Goal: Share content: Share content

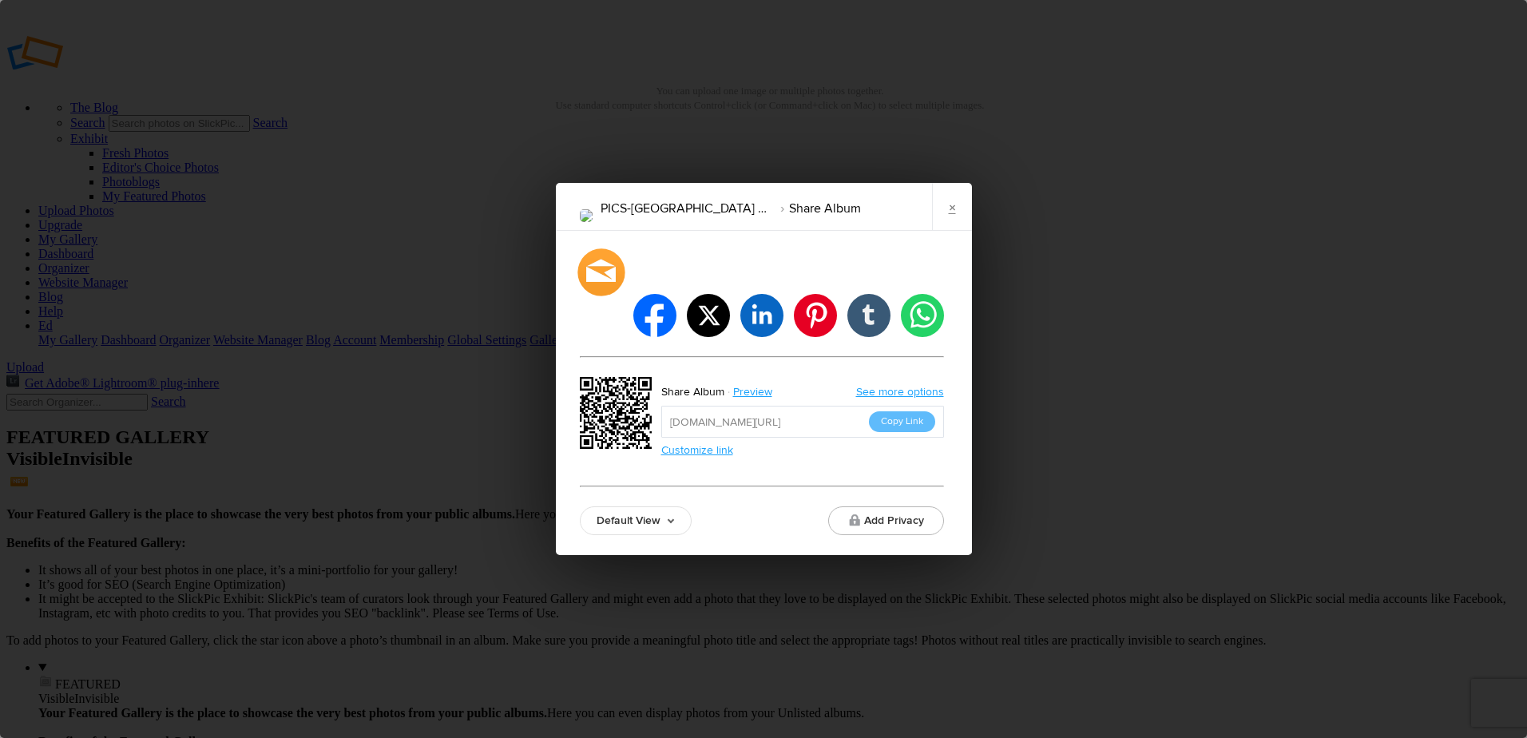
click at [598, 286] on div at bounding box center [601, 271] width 47 height 47
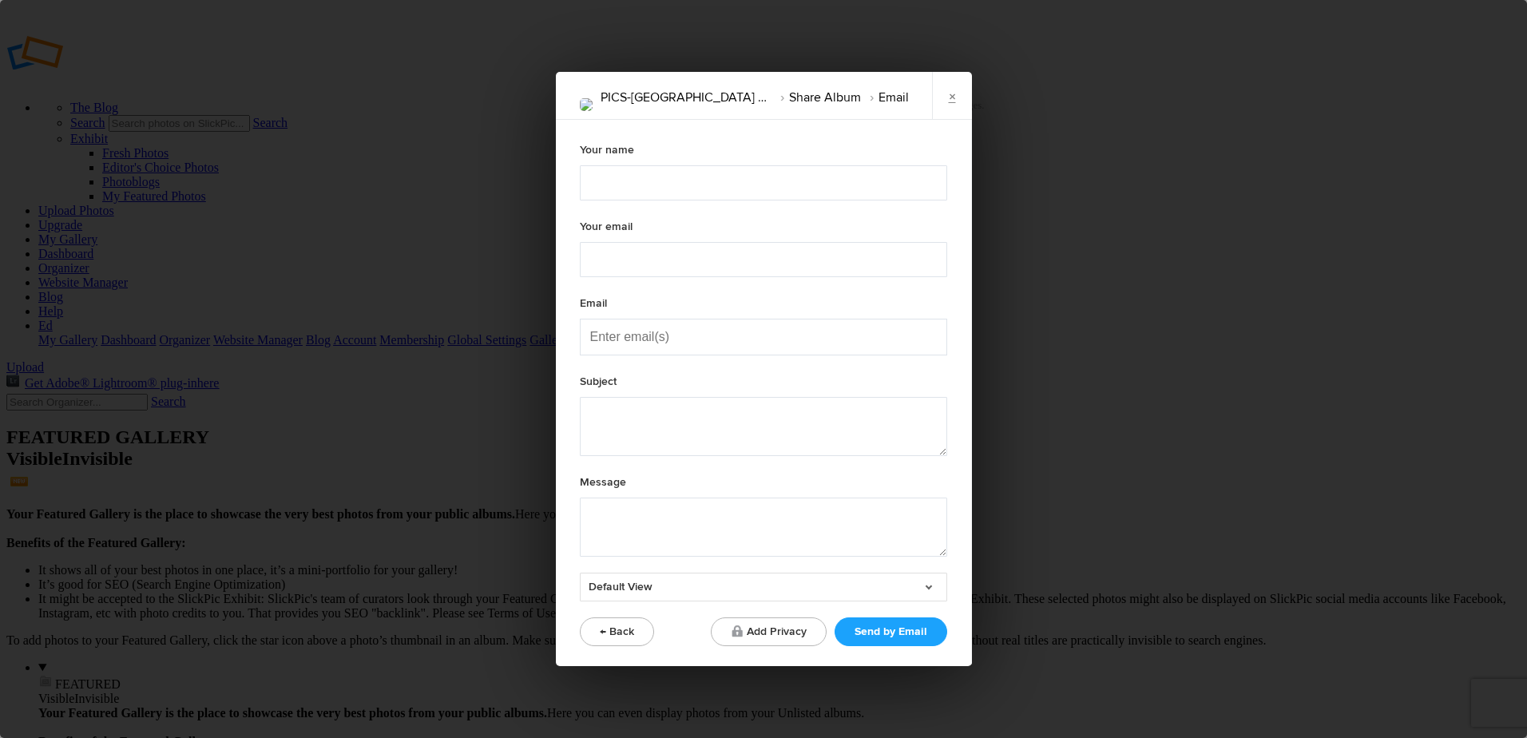
type textarea "Check out "PICS-NAMIBIA 2025" album!"
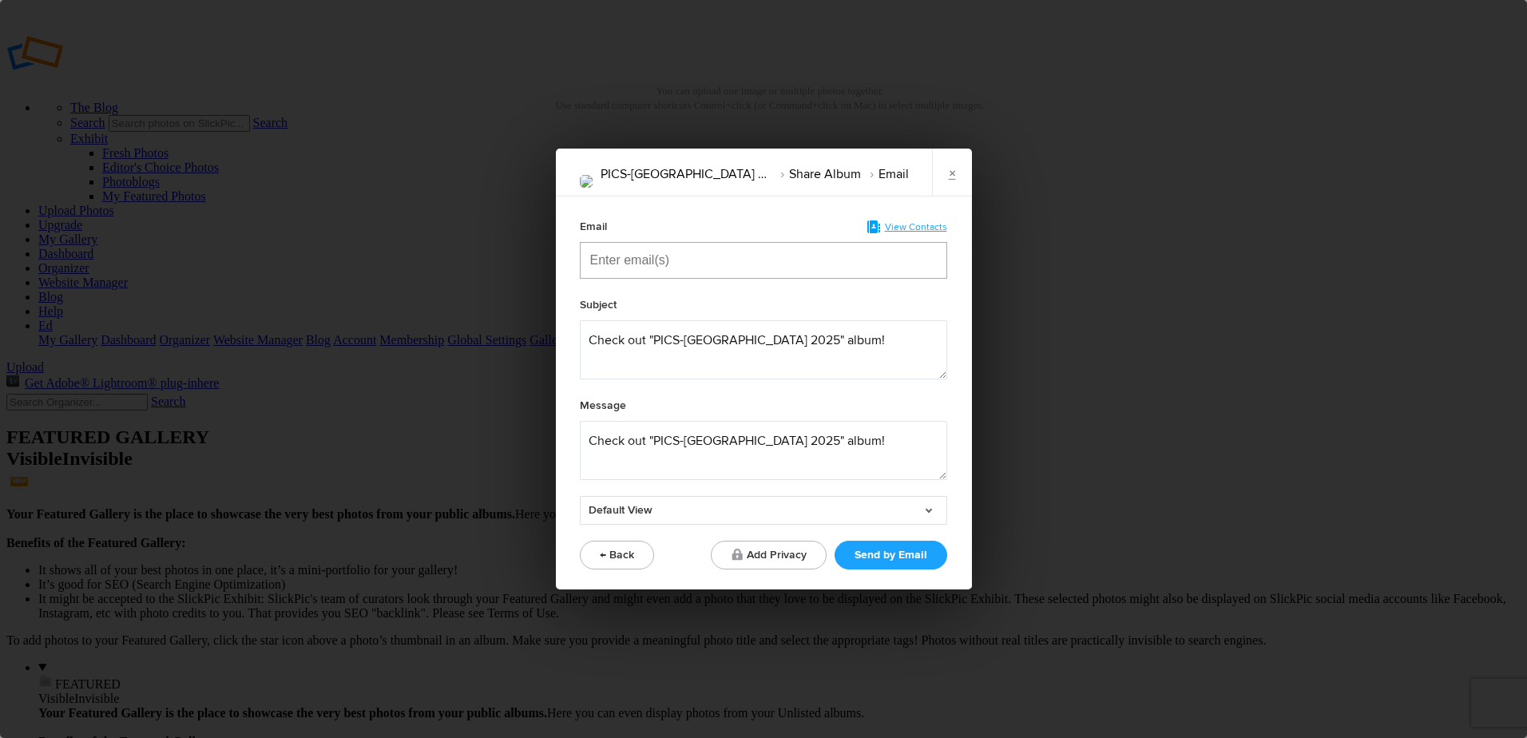
click at [648, 264] on input "Enter email(s)" at bounding box center [670, 260] width 160 height 35
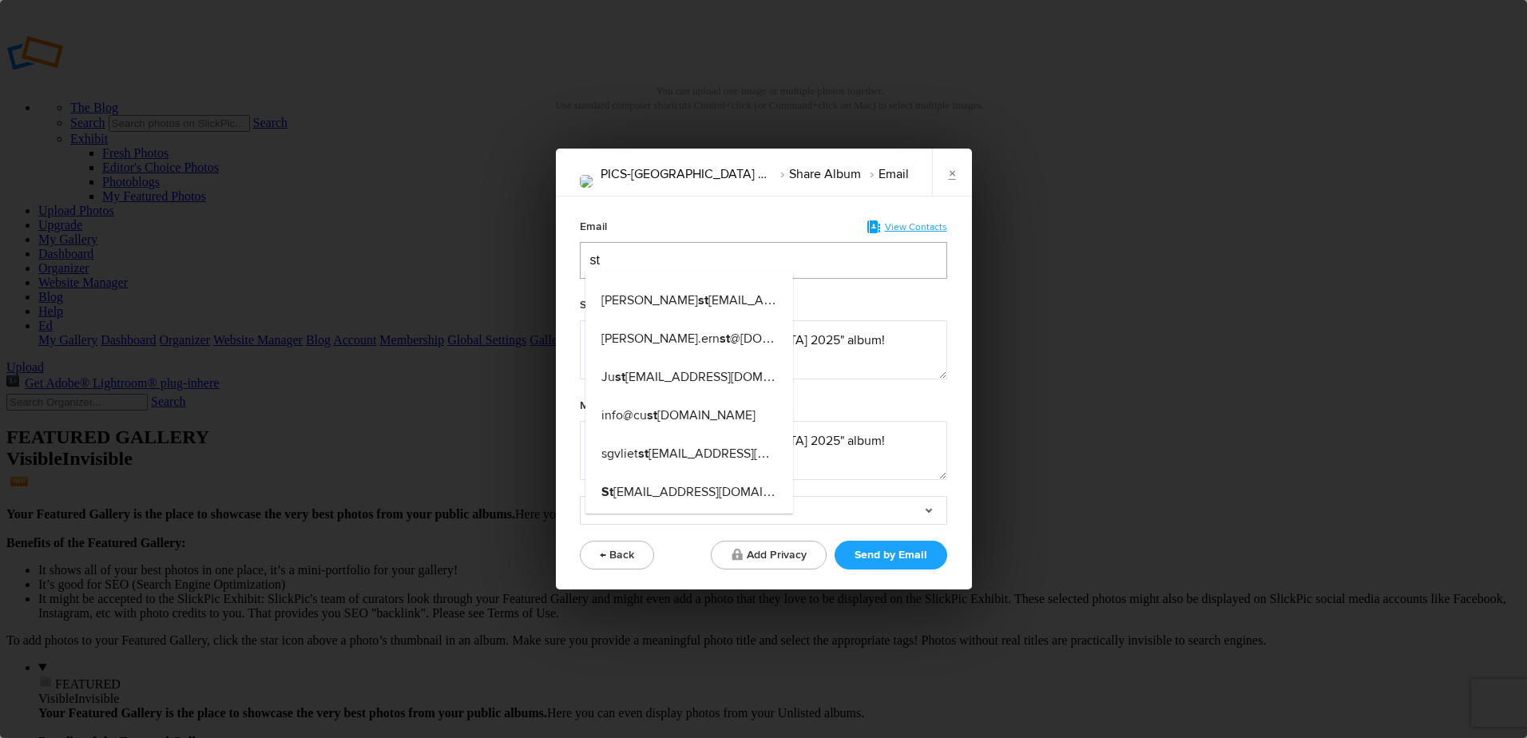
type input "st"
click at [691, 491] on span "St eveshepard@coveysales.com" at bounding box center [710, 492] width 216 height 16
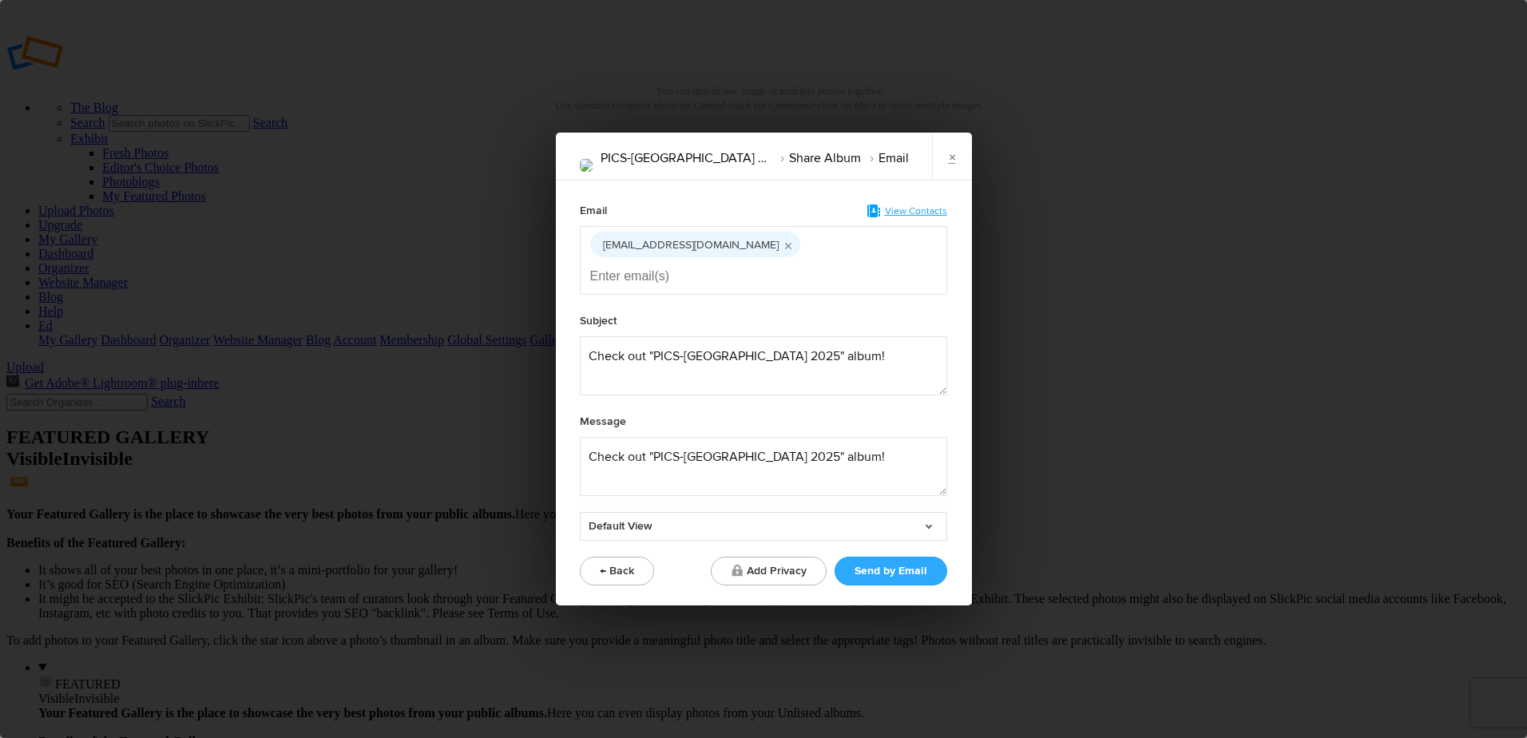
click at [910, 557] on button "Send by Email" at bounding box center [891, 571] width 113 height 29
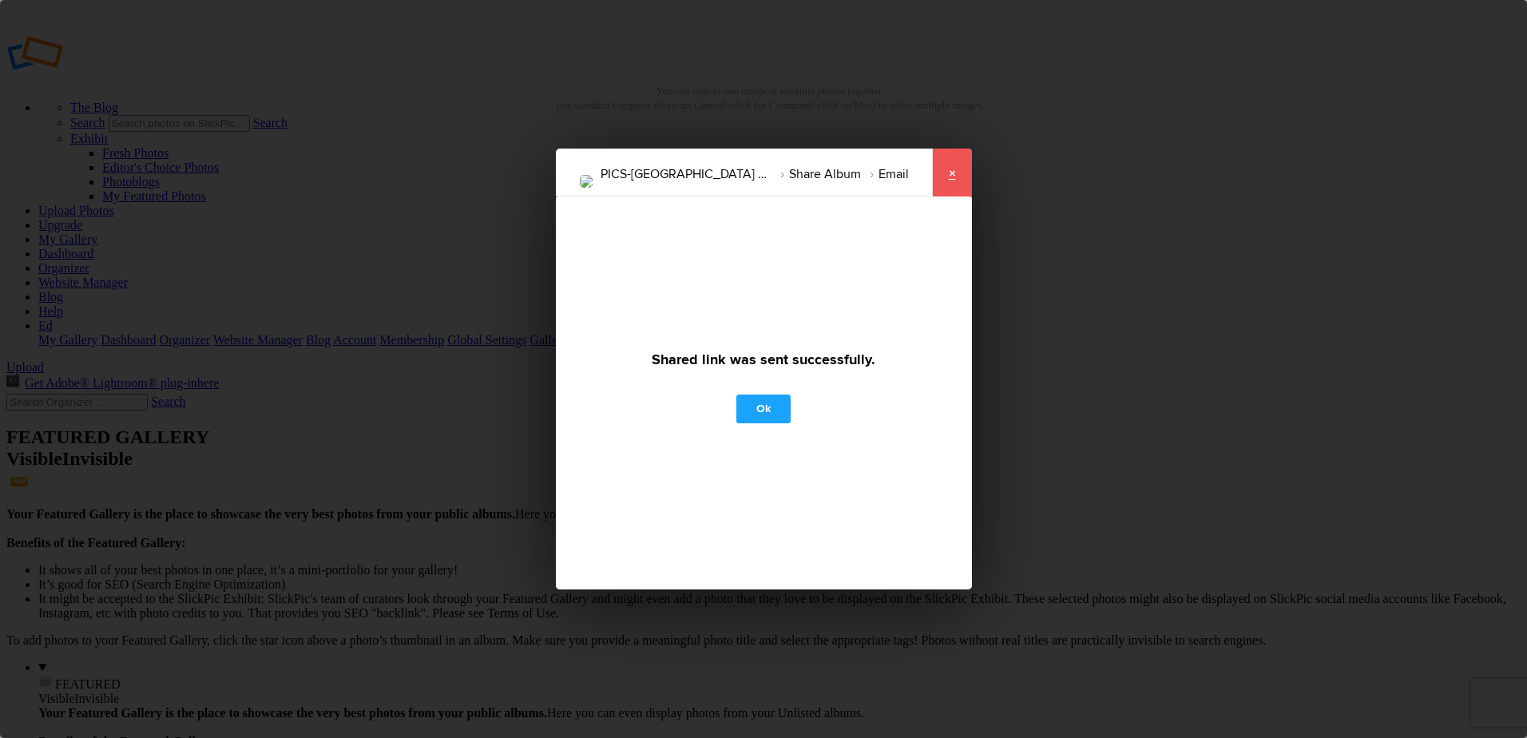
click at [949, 173] on link "×" at bounding box center [952, 173] width 40 height 48
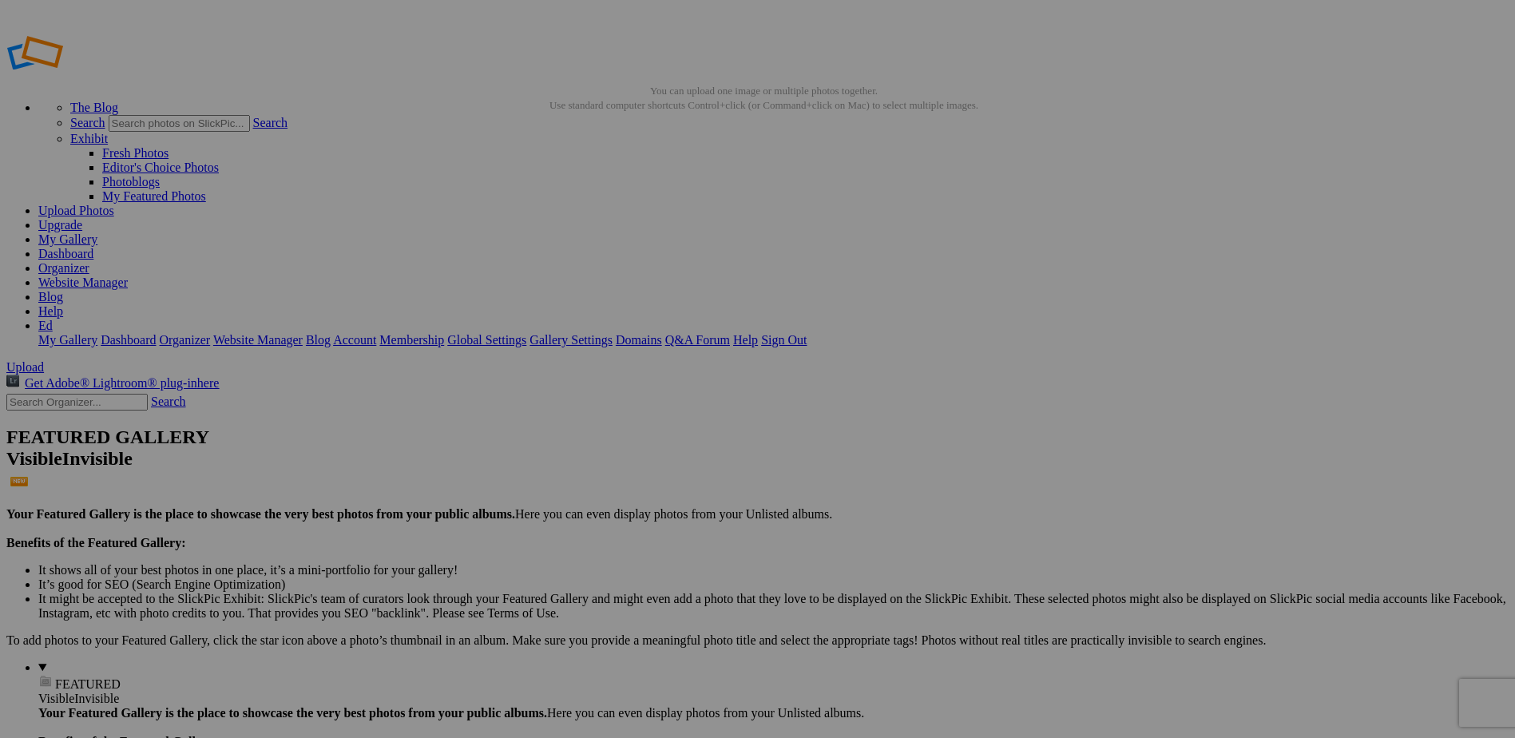
type input "PICS-[GEOGRAPHIC_DATA] 2025"
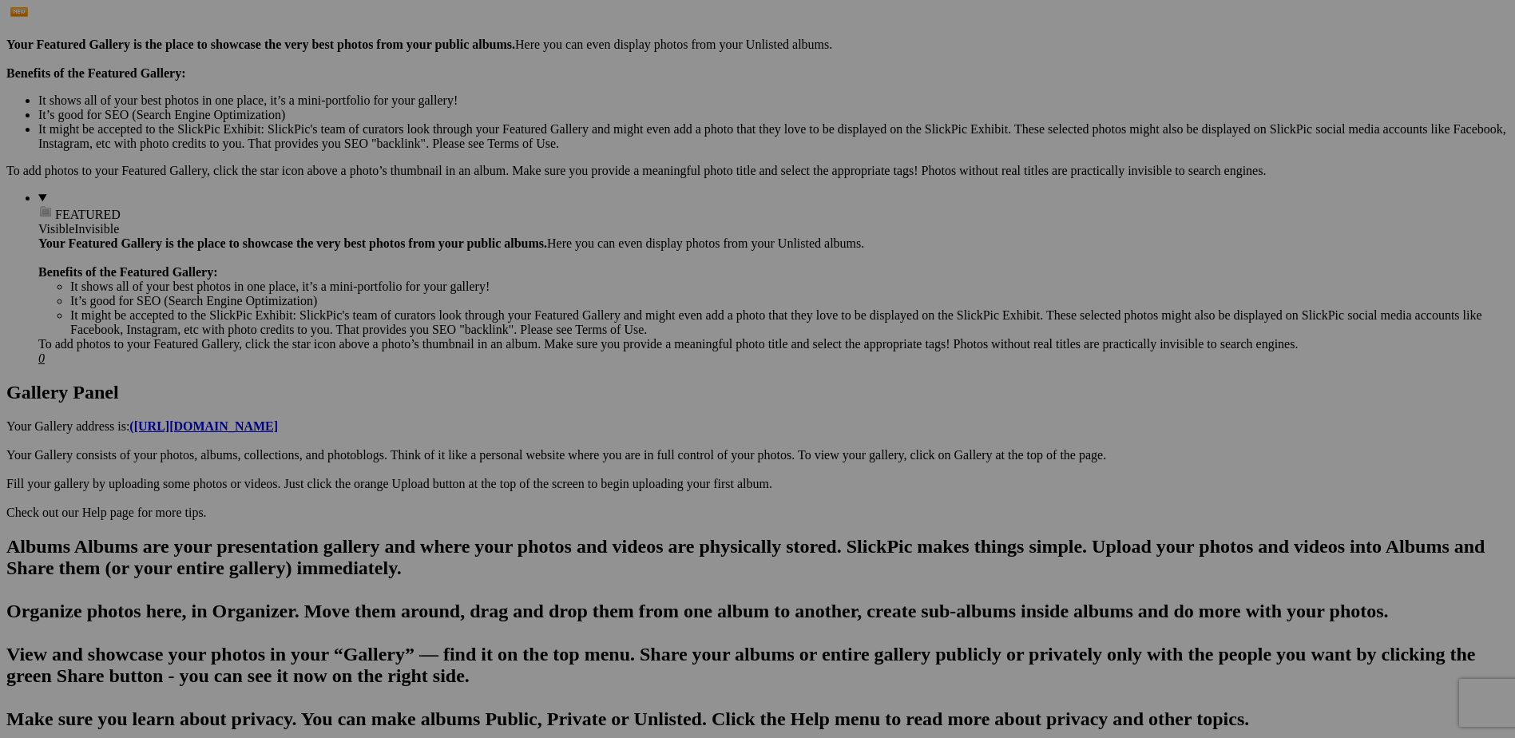
scroll to position [479, 0]
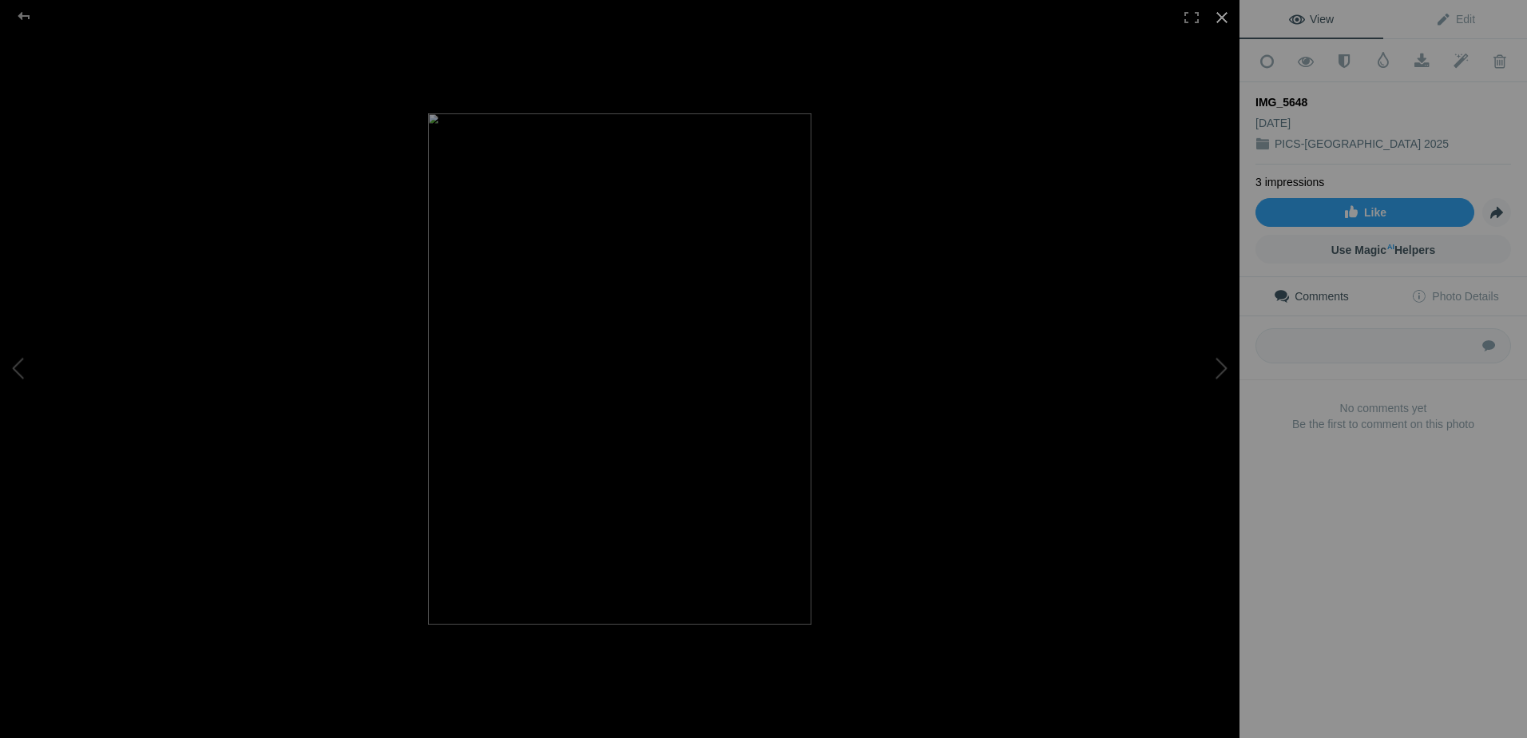
click at [1218, 19] on div at bounding box center [1222, 17] width 35 height 35
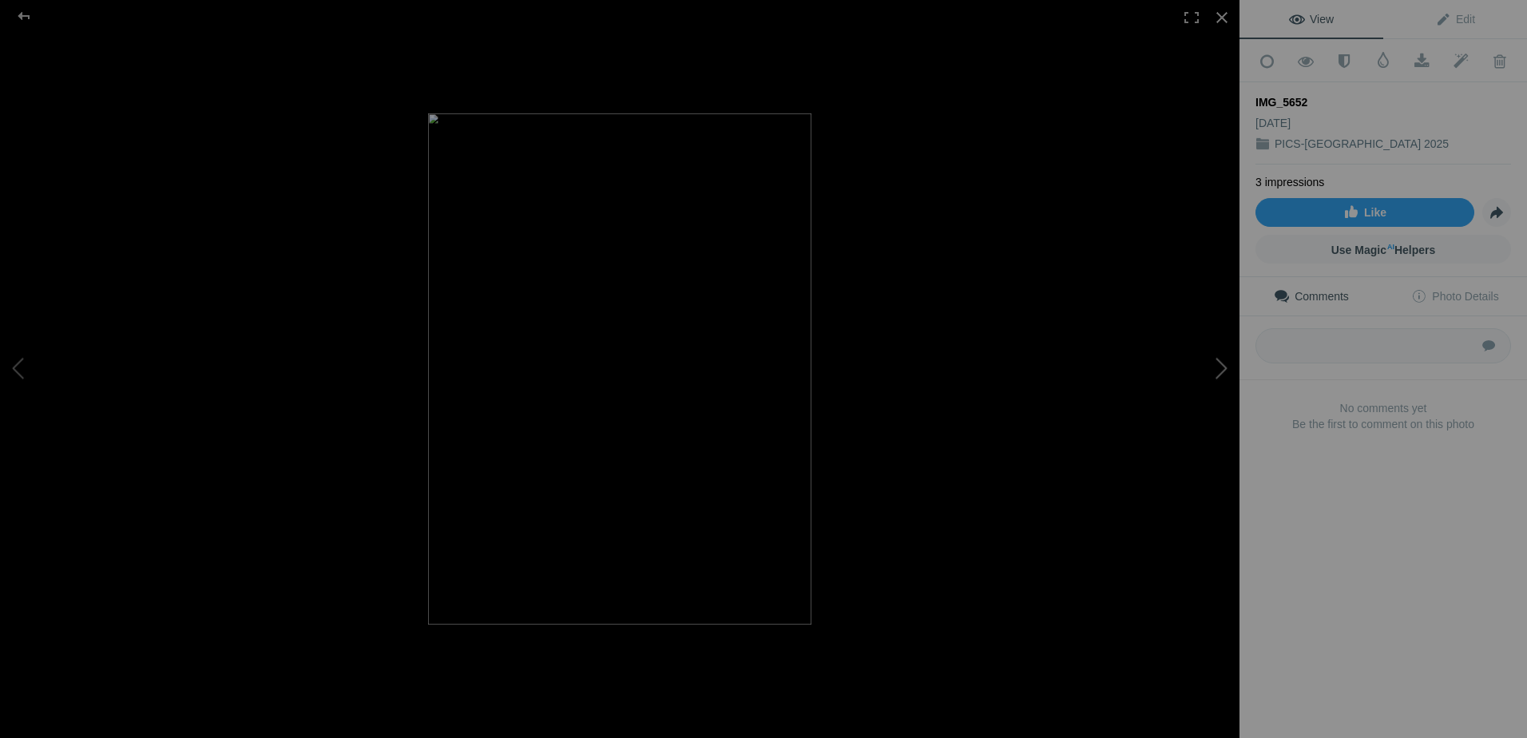
click at [1216, 365] on button at bounding box center [1180, 369] width 120 height 266
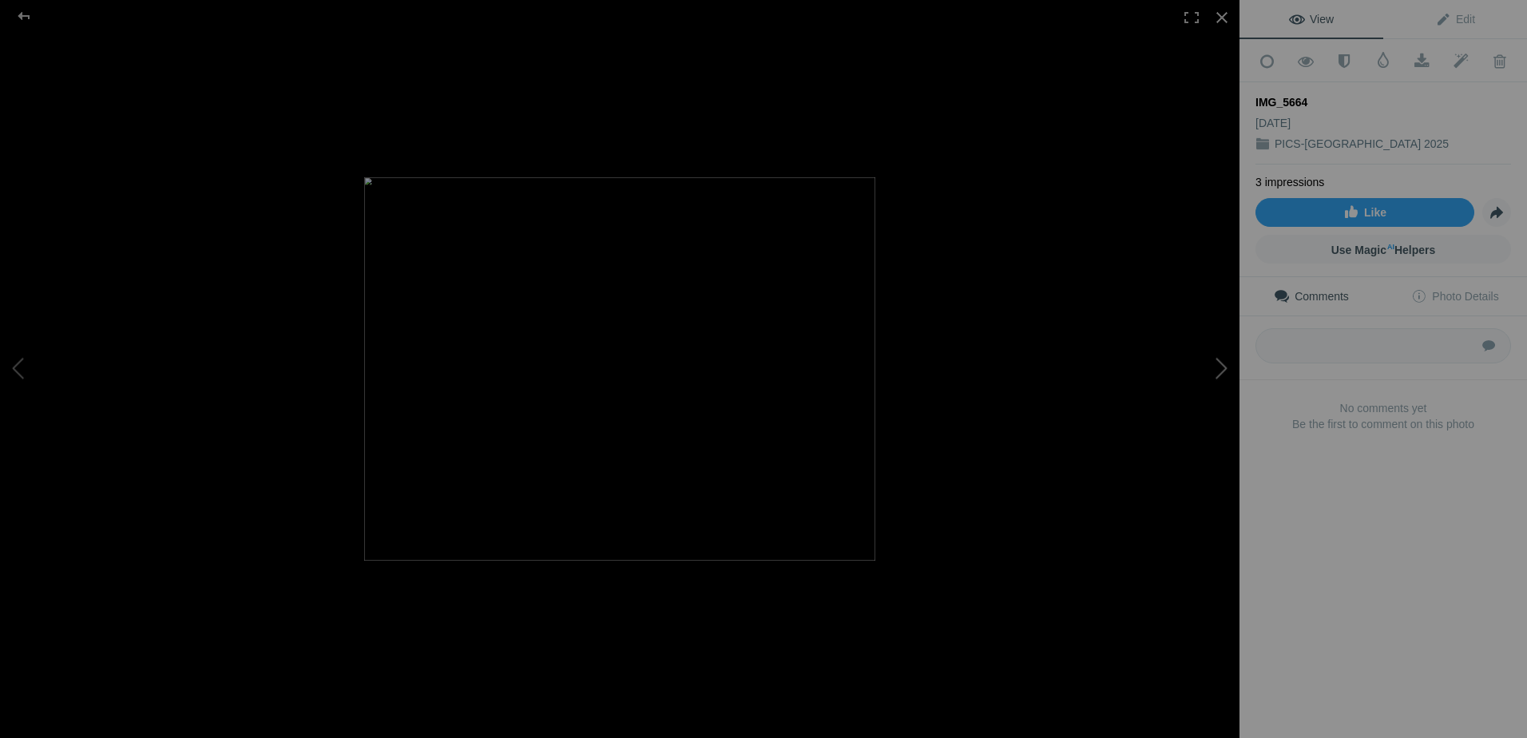
click at [1216, 365] on button at bounding box center [1180, 369] width 120 height 266
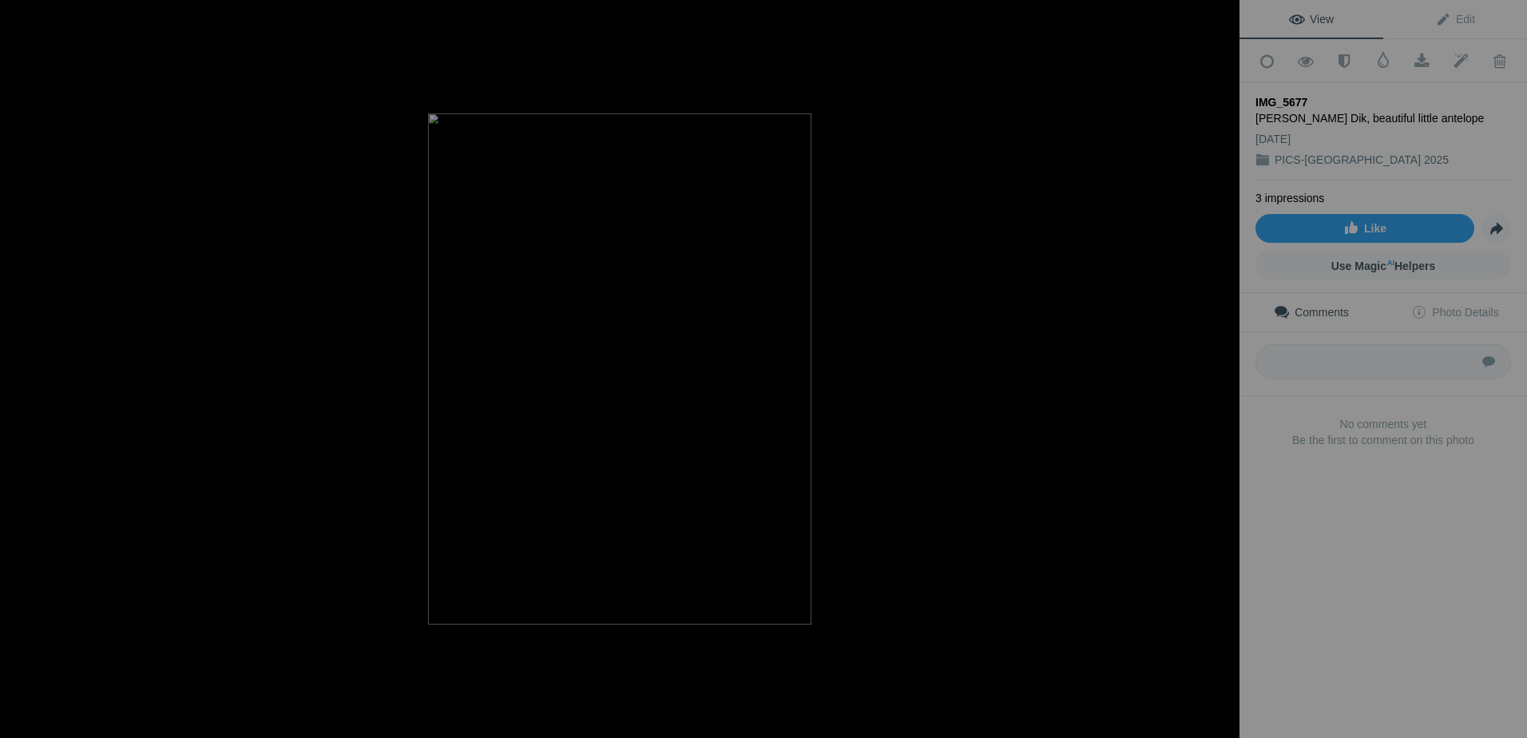
click at [1216, 365] on button at bounding box center [1180, 369] width 120 height 266
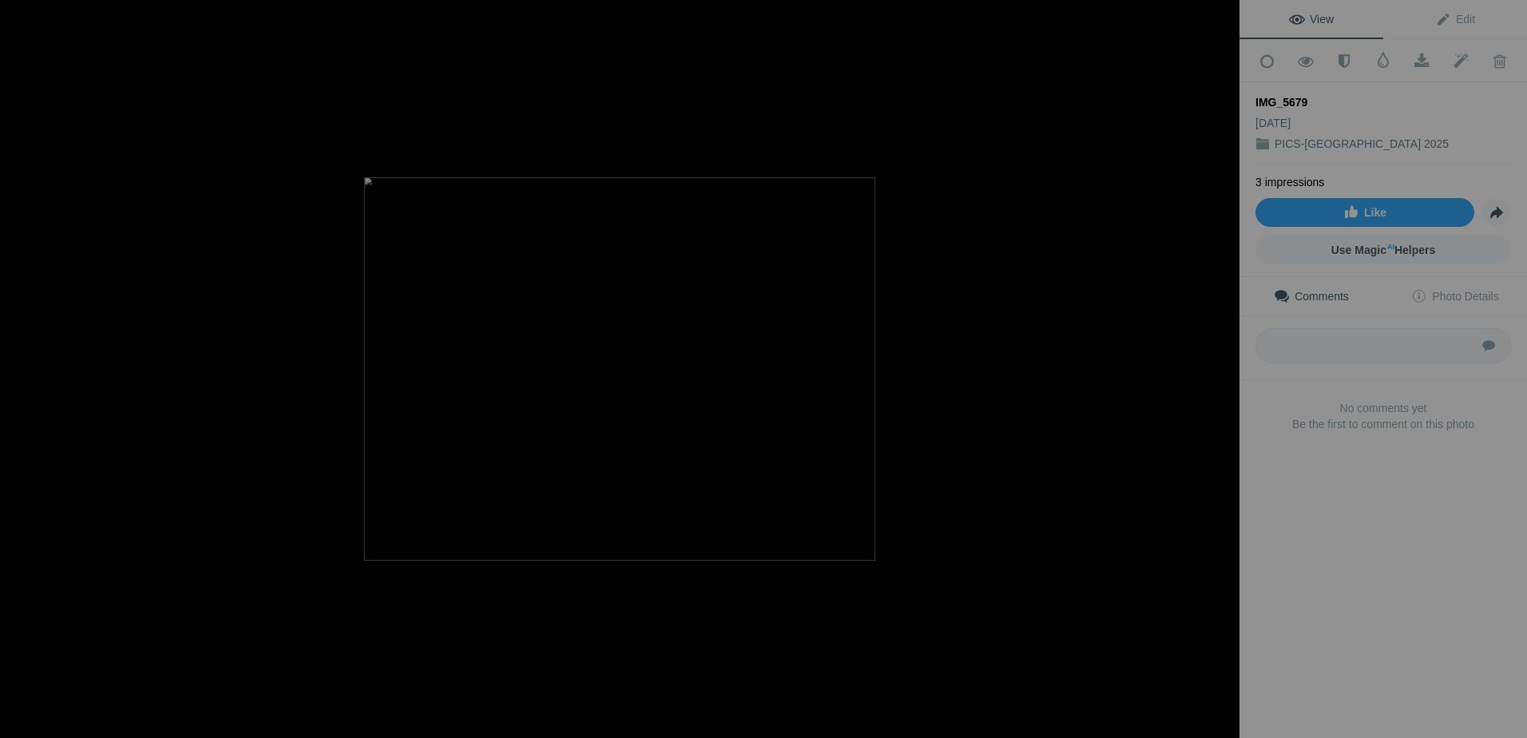
click at [1216, 365] on button at bounding box center [1180, 369] width 120 height 266
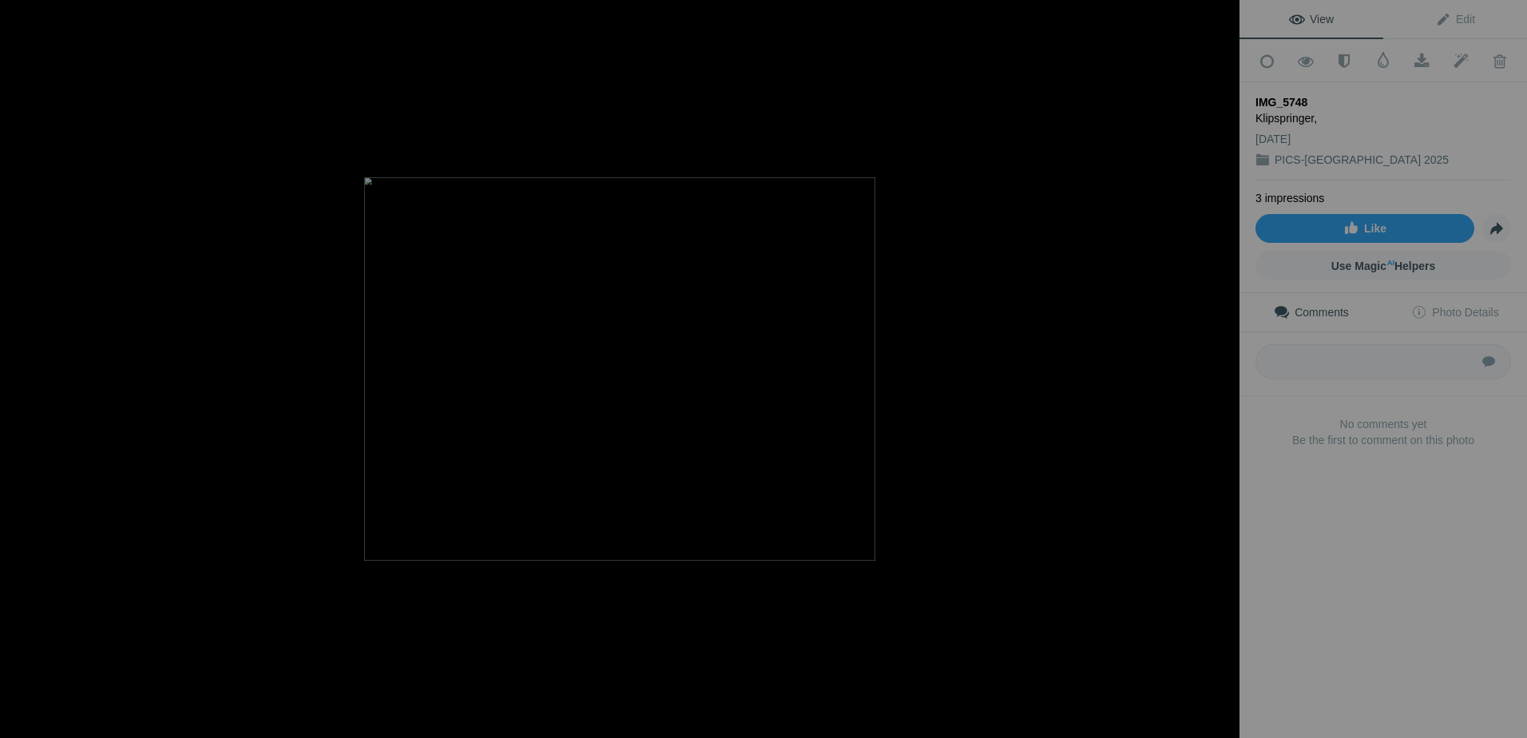
click at [1216, 365] on button at bounding box center [1180, 369] width 120 height 266
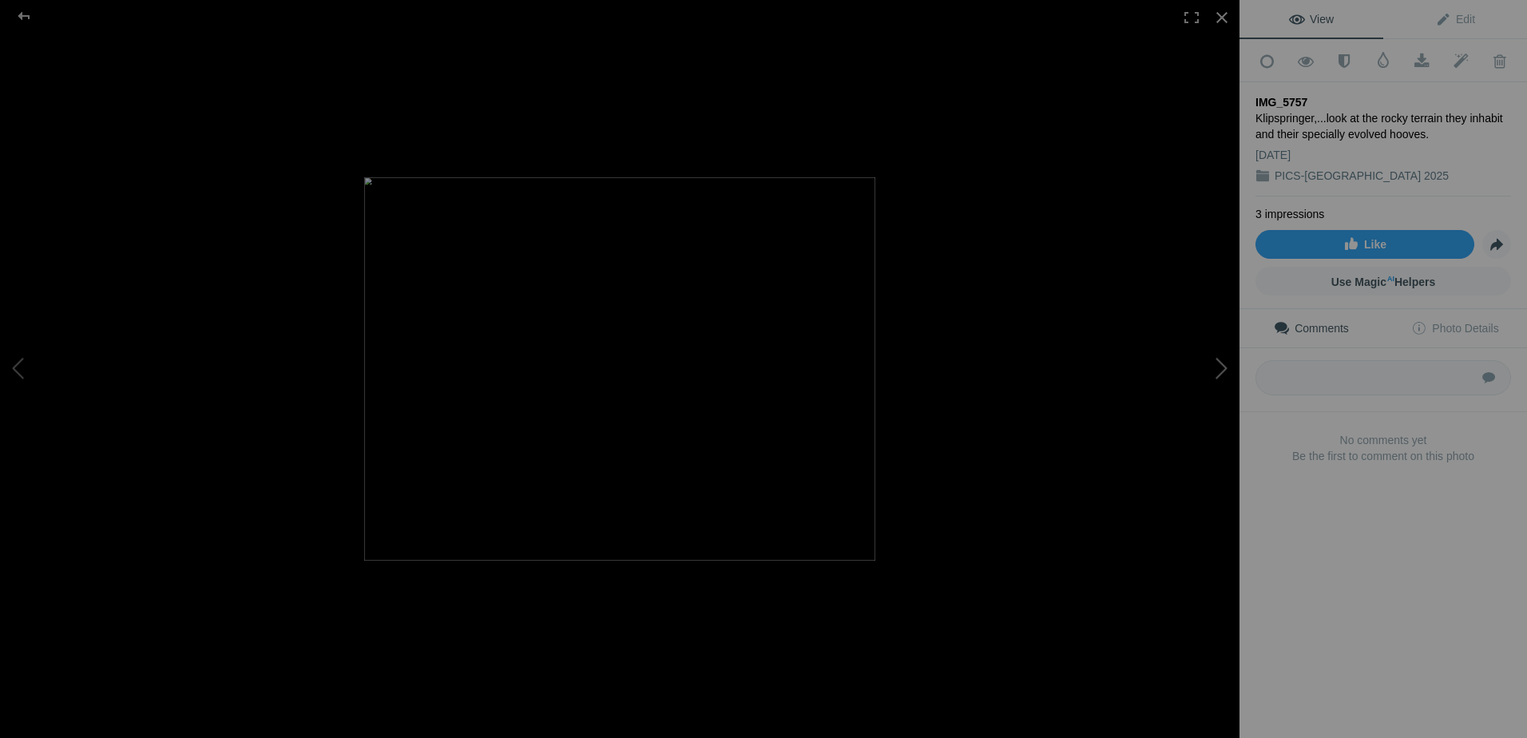
click at [1218, 364] on button at bounding box center [1180, 369] width 120 height 266
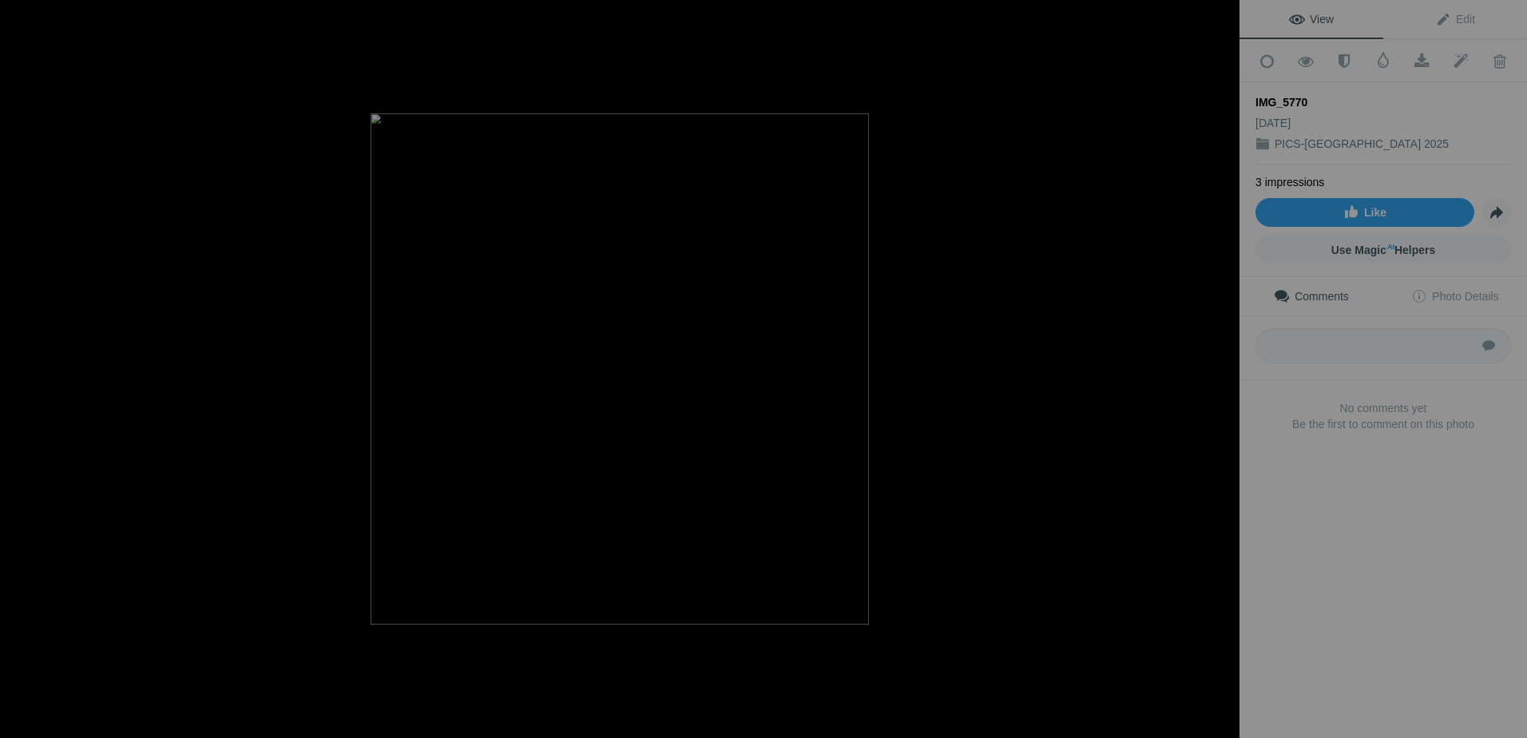
click at [1218, 364] on button at bounding box center [1180, 369] width 120 height 266
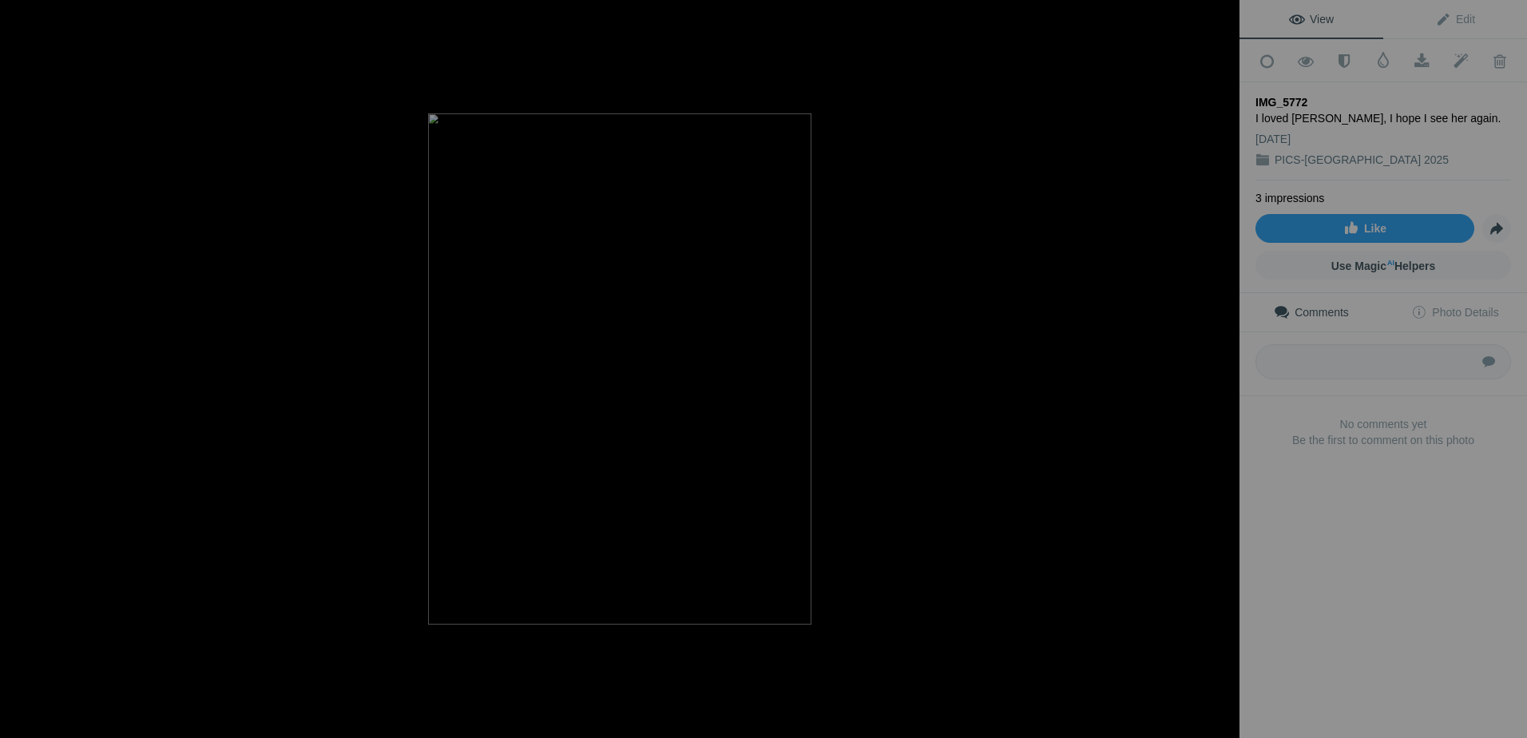
click at [1218, 364] on button at bounding box center [1180, 369] width 120 height 266
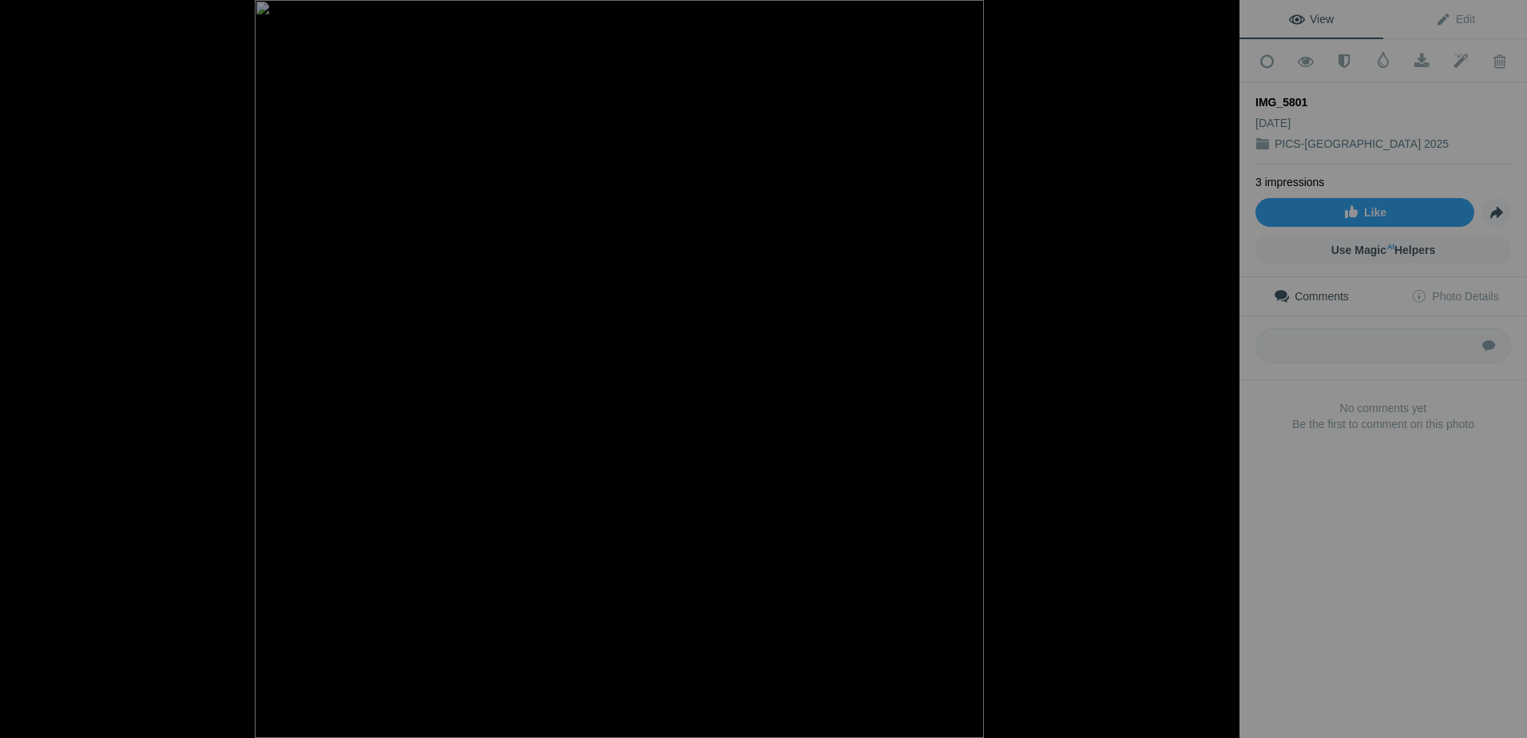
click at [1218, 364] on button at bounding box center [1180, 369] width 120 height 266
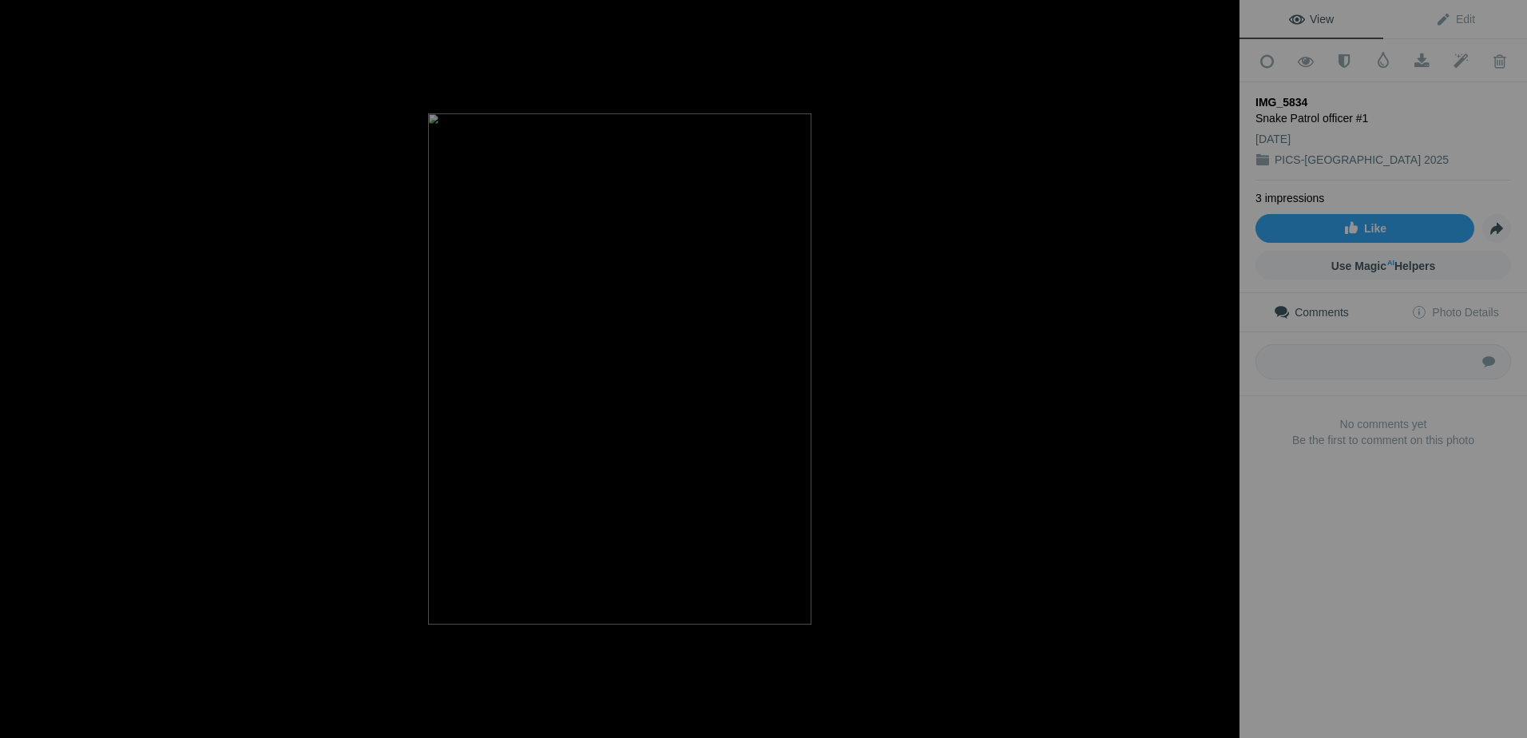
click at [1218, 364] on button at bounding box center [1180, 369] width 120 height 266
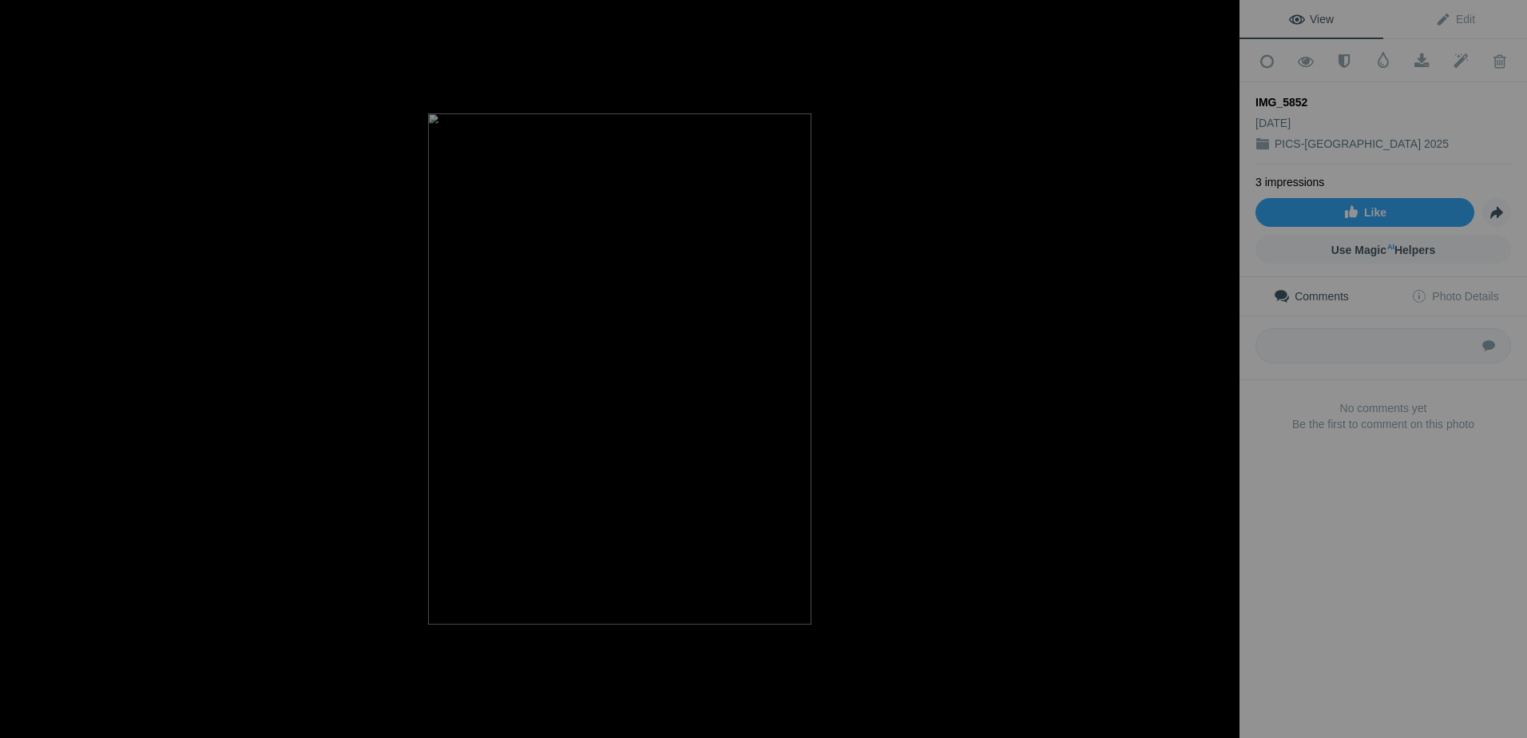
click at [1218, 364] on button at bounding box center [1180, 369] width 120 height 266
click at [1224, 367] on button at bounding box center [1180, 369] width 120 height 266
click at [1225, 367] on button at bounding box center [1180, 369] width 120 height 266
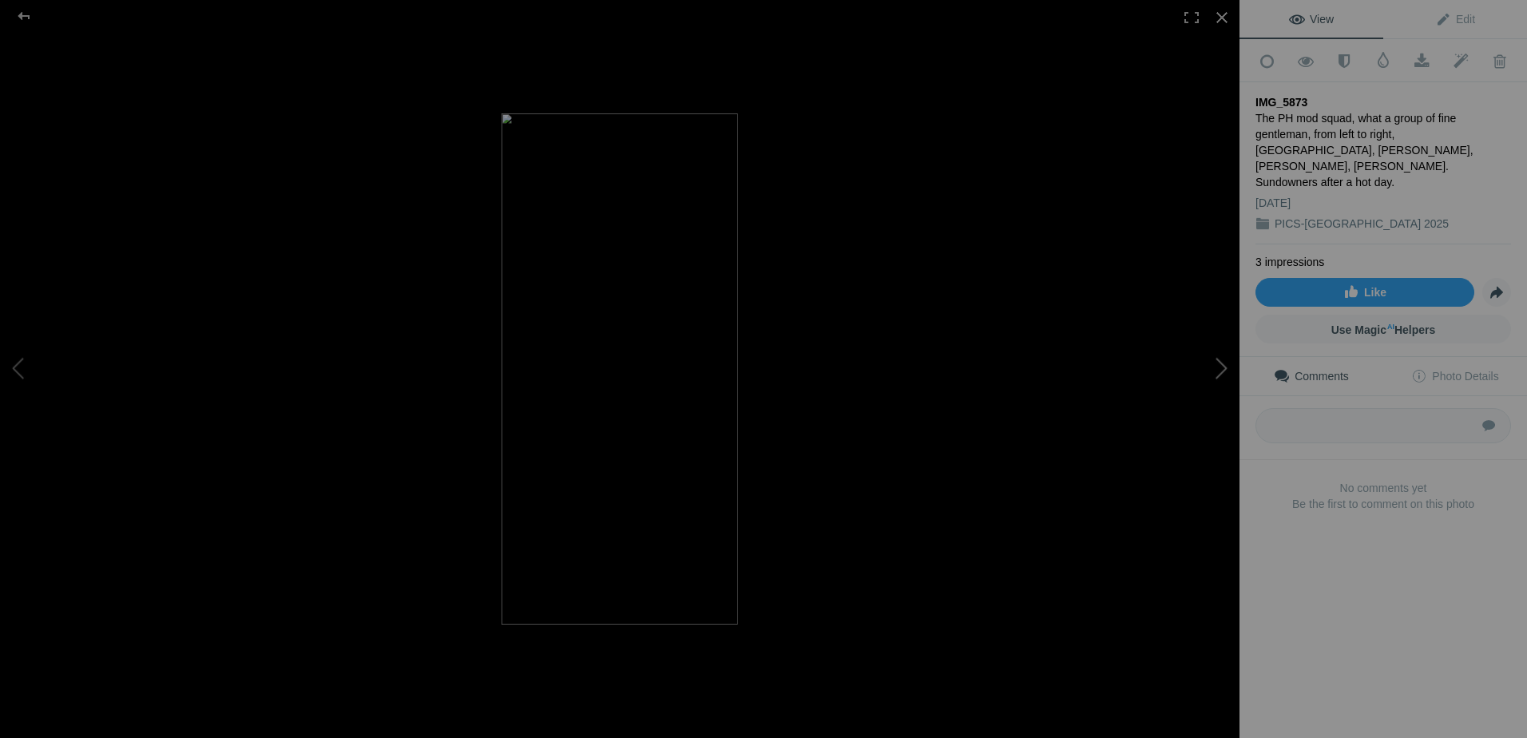
click at [1227, 365] on button at bounding box center [1180, 369] width 120 height 266
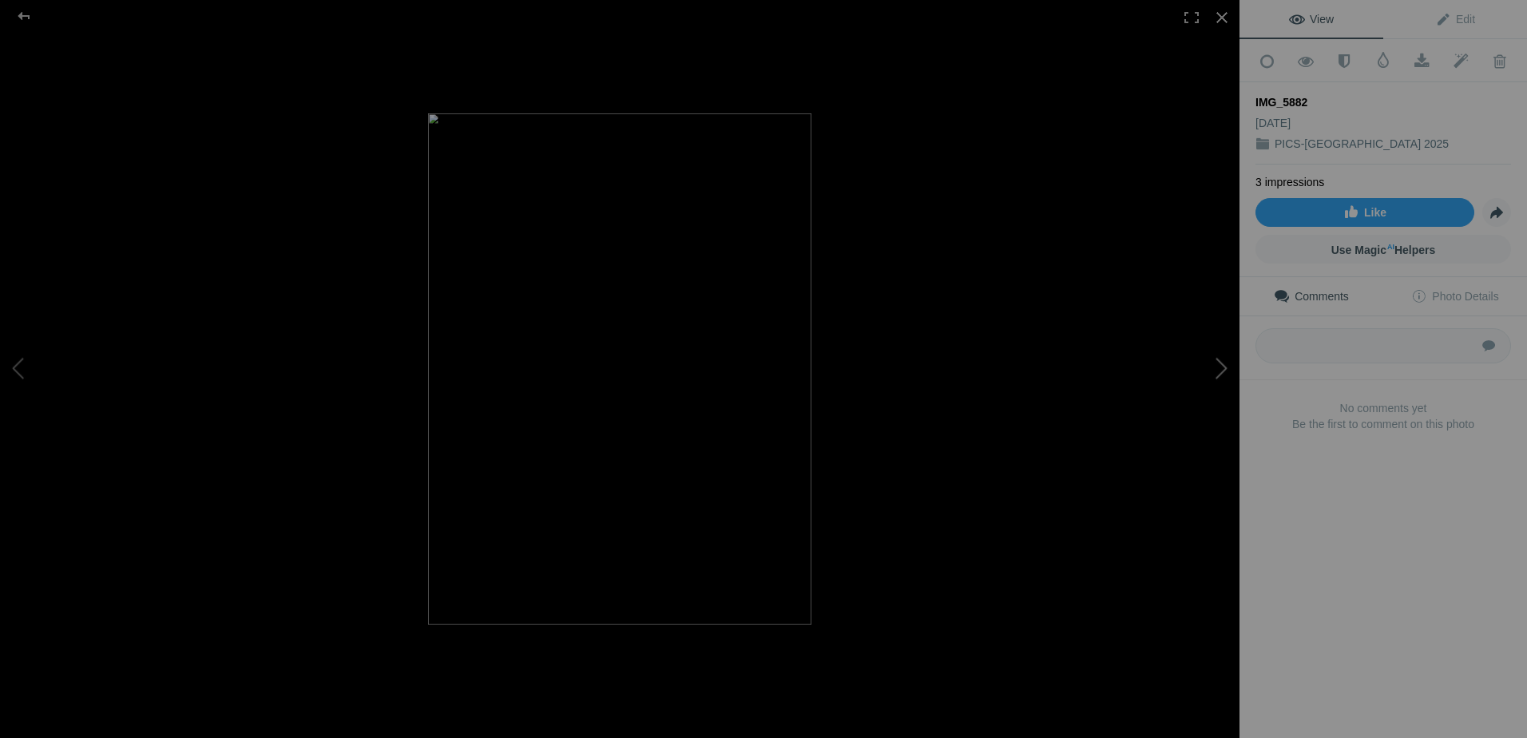
click at [1227, 365] on button at bounding box center [1180, 369] width 120 height 266
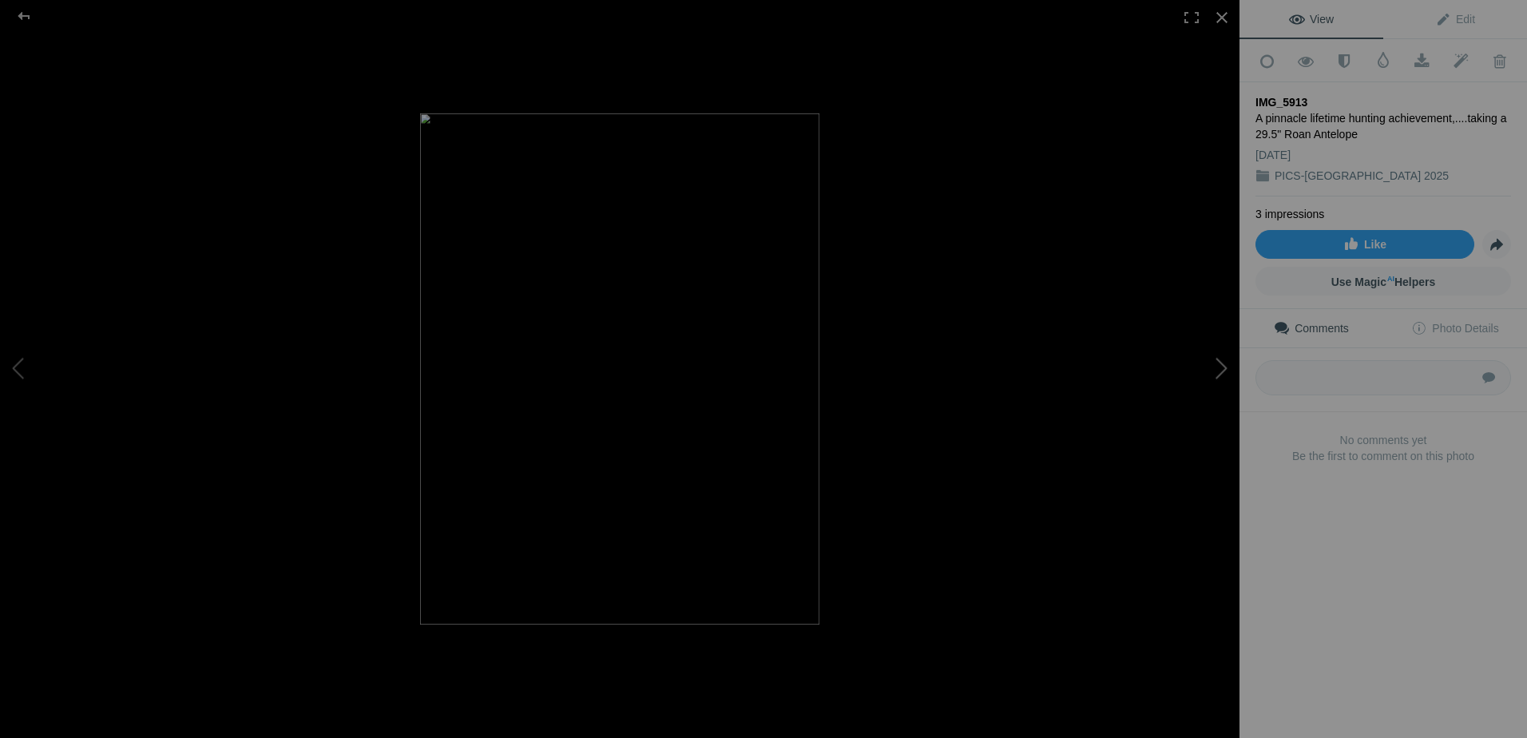
click at [1227, 365] on button at bounding box center [1180, 369] width 120 height 266
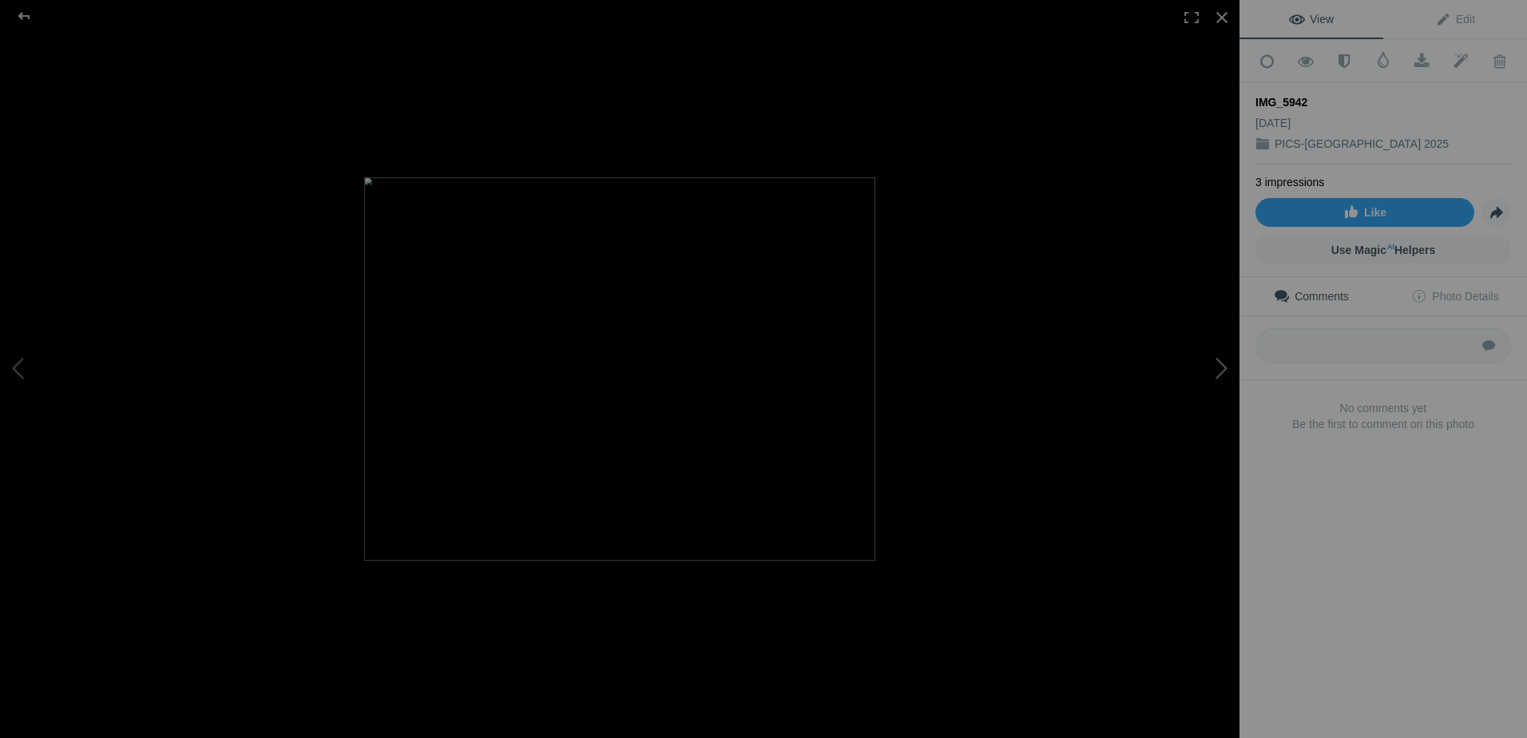
click at [1227, 365] on button at bounding box center [1180, 369] width 120 height 266
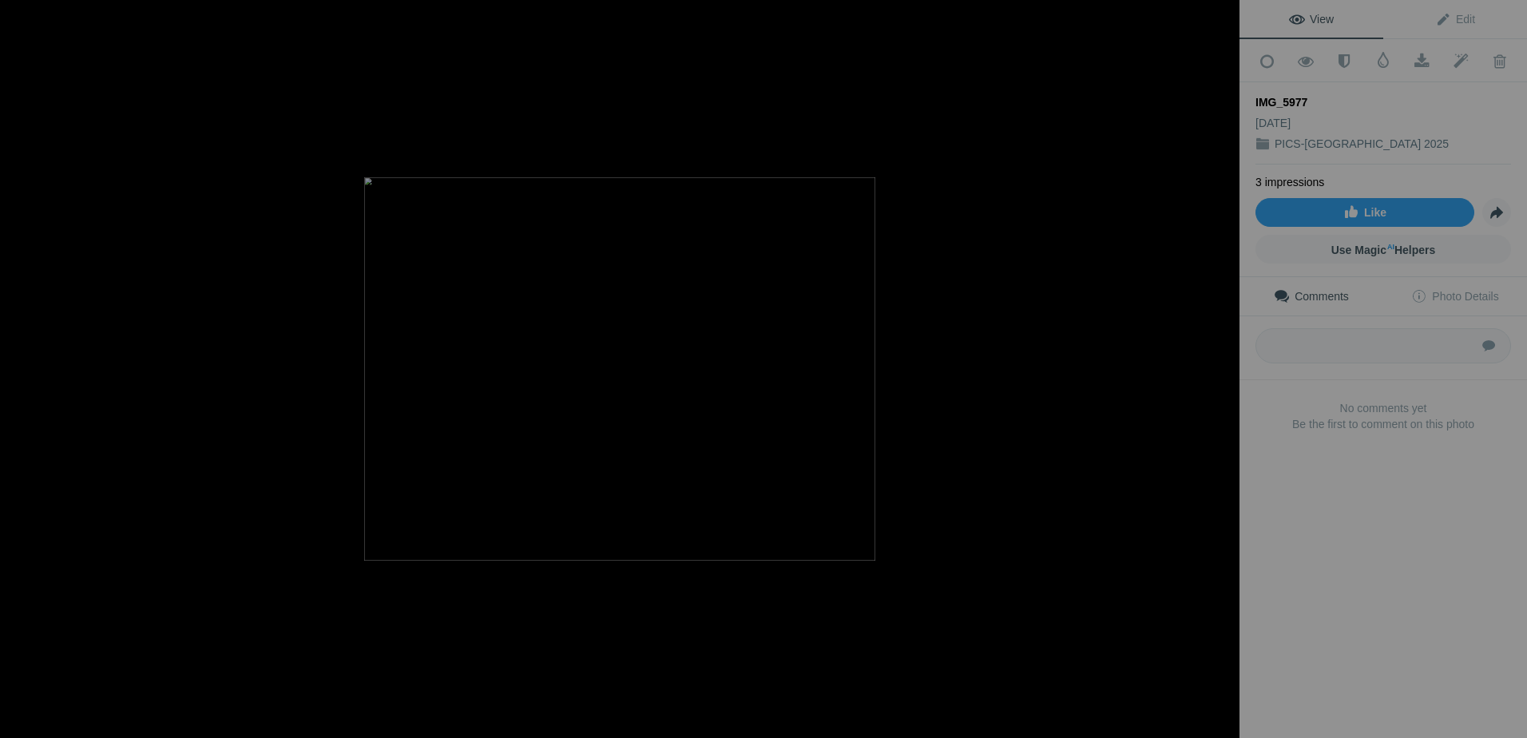
click at [1227, 365] on button at bounding box center [1180, 369] width 120 height 266
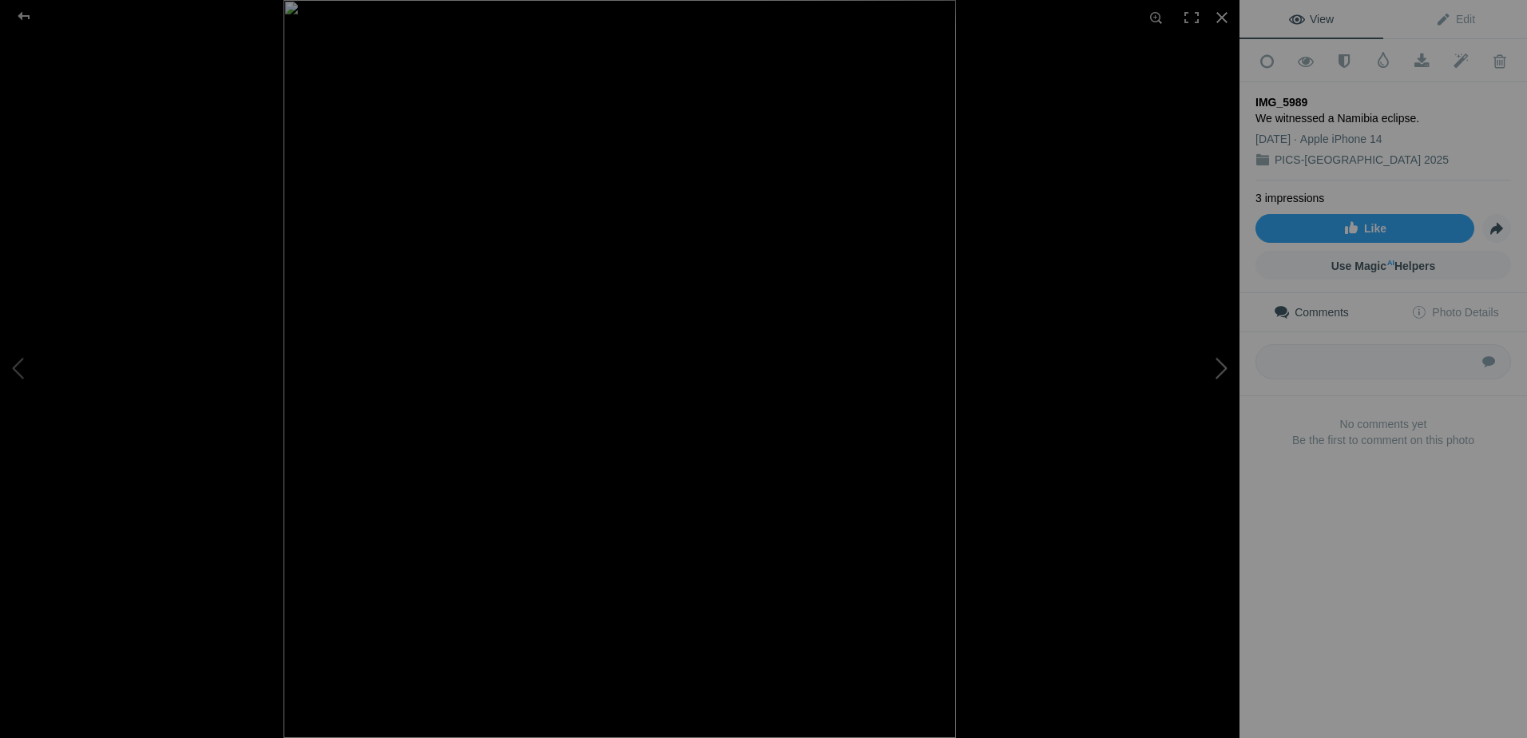
click at [1226, 364] on button at bounding box center [1180, 369] width 120 height 266
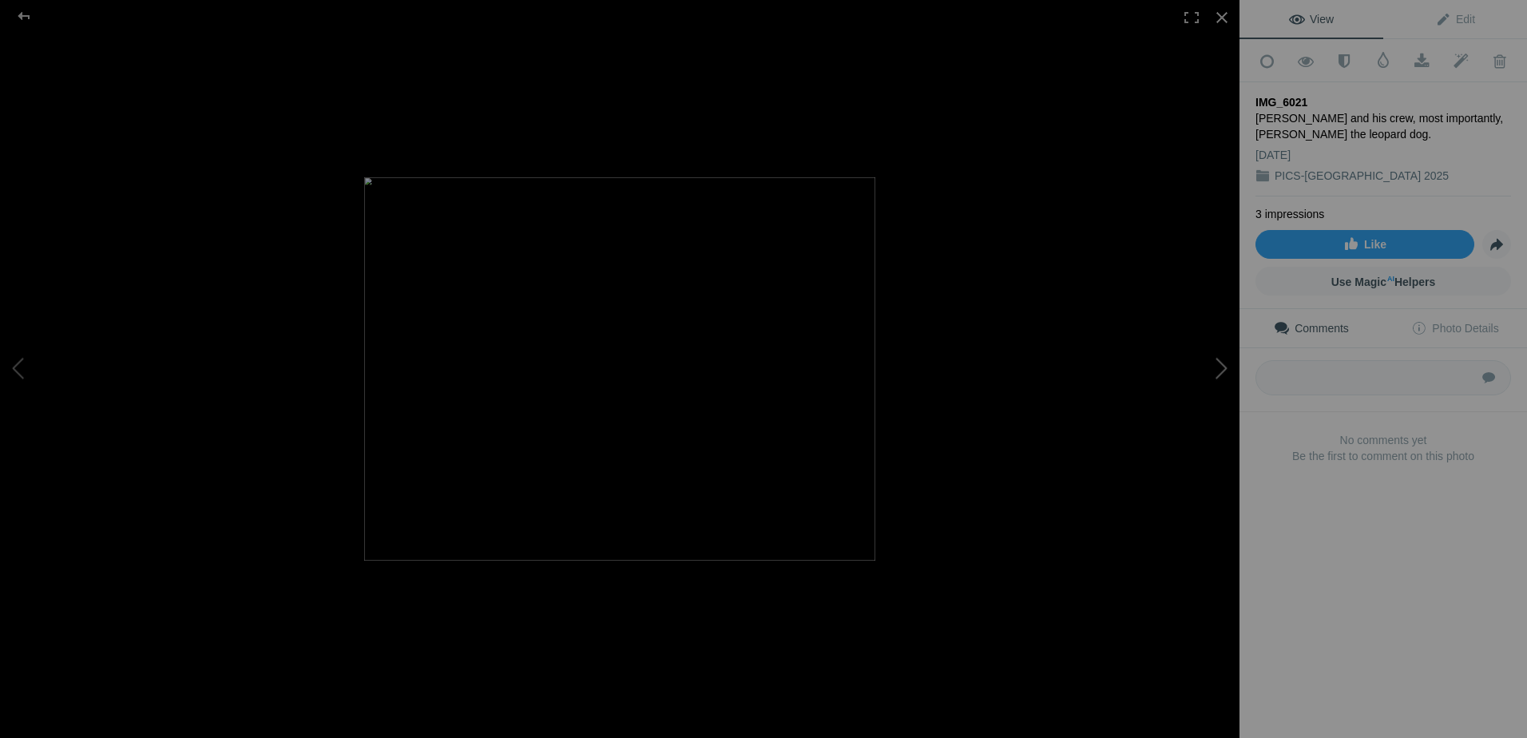
click at [1226, 364] on button at bounding box center [1180, 369] width 120 height 266
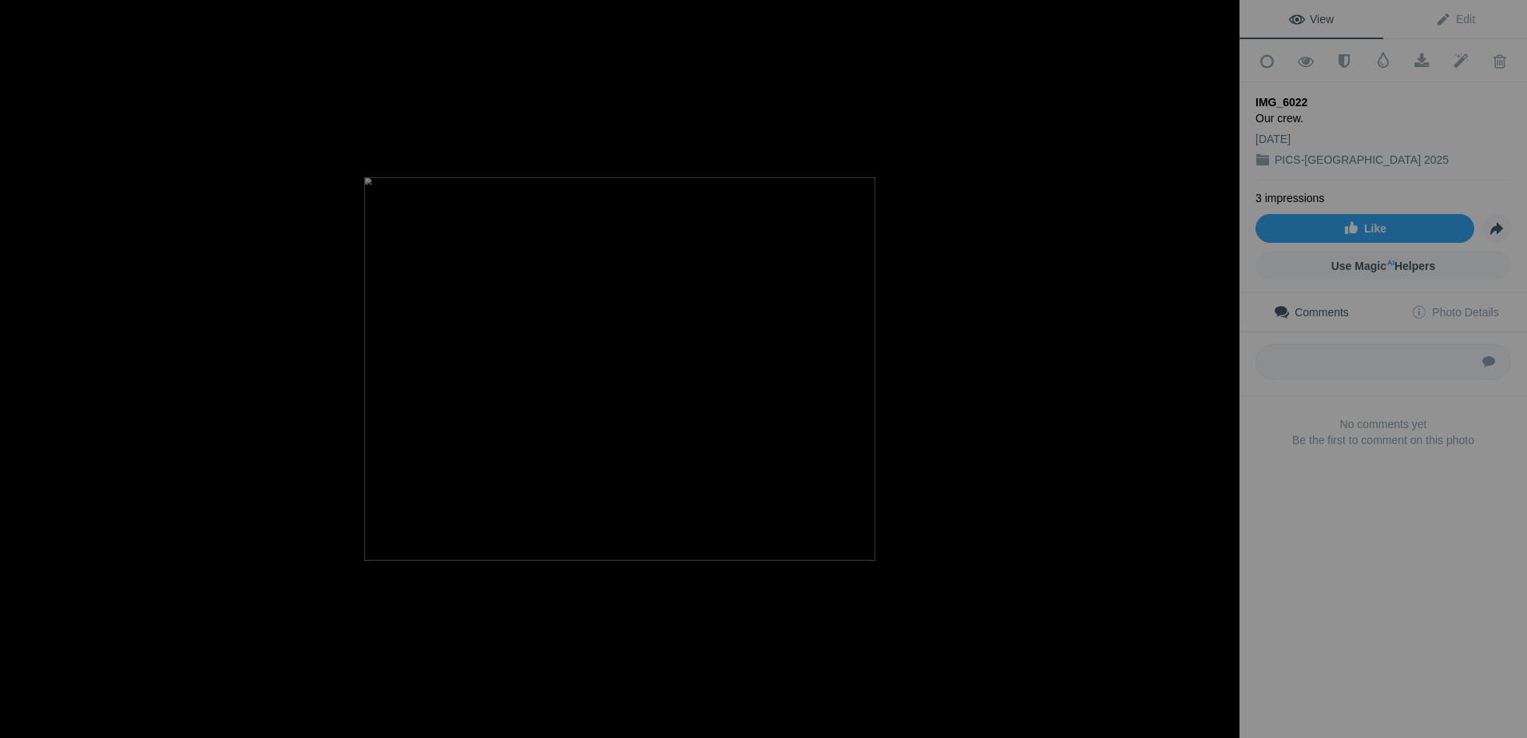
click at [1226, 364] on button at bounding box center [1180, 369] width 120 height 266
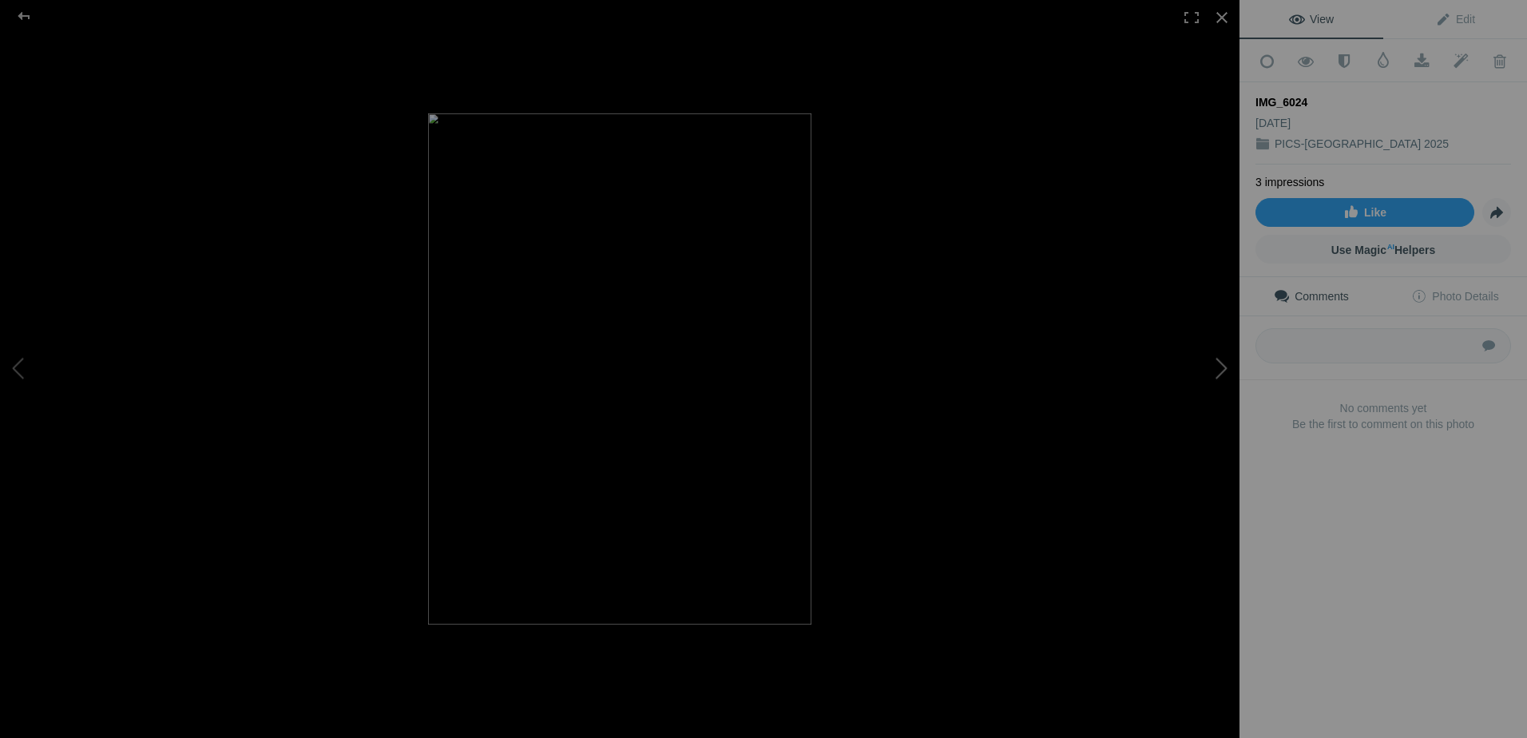
click at [1223, 368] on button at bounding box center [1180, 369] width 120 height 266
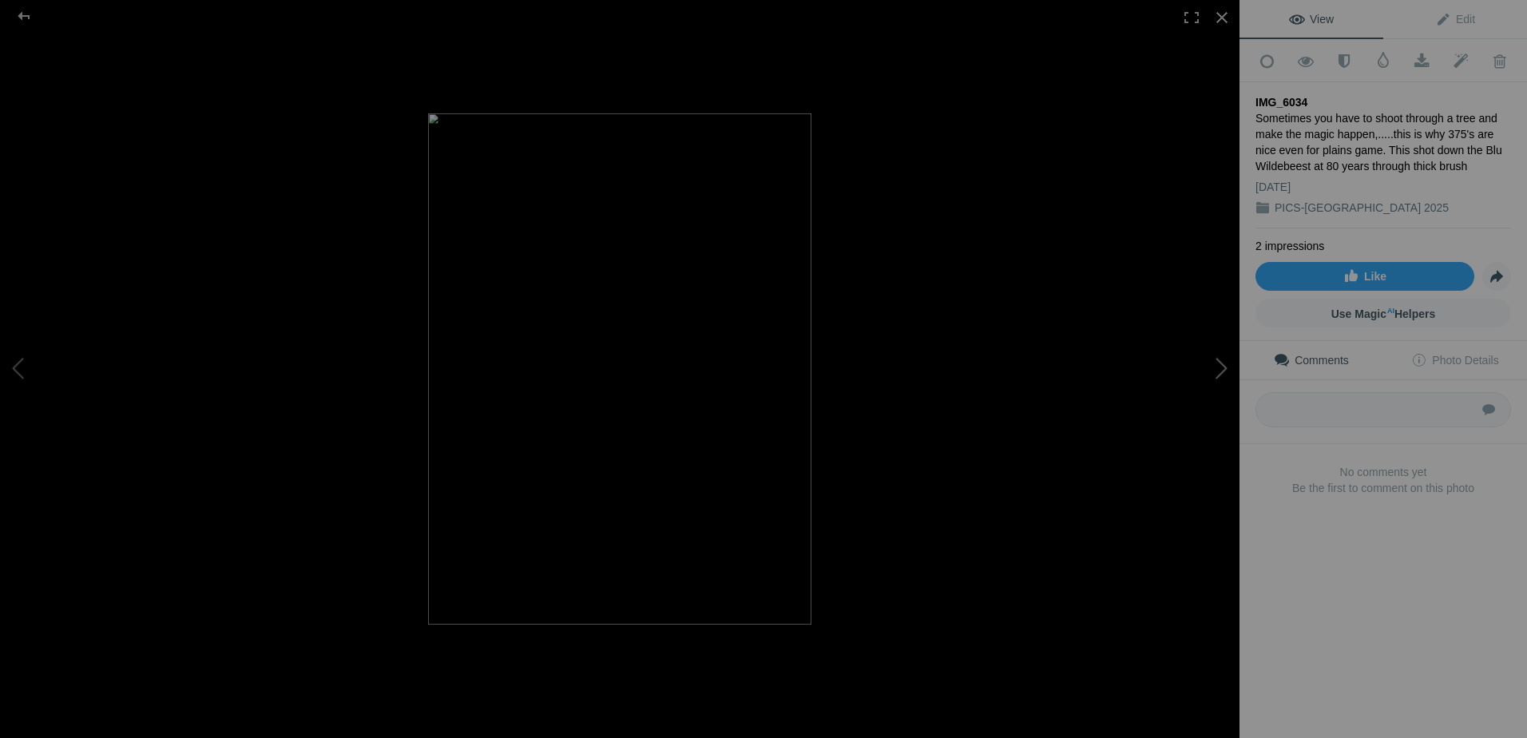
click at [1223, 368] on button at bounding box center [1180, 369] width 120 height 266
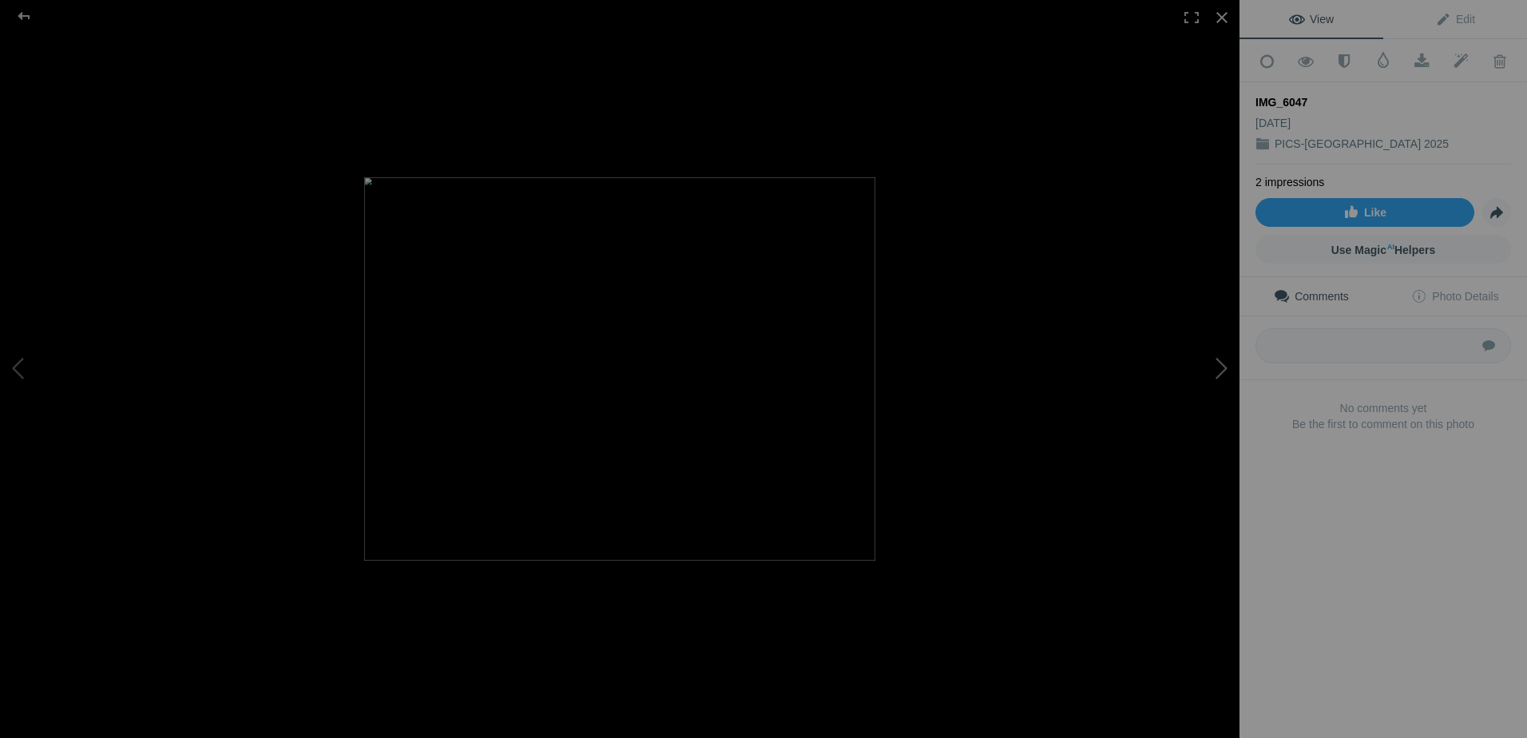
click at [1223, 368] on button at bounding box center [1180, 369] width 120 height 266
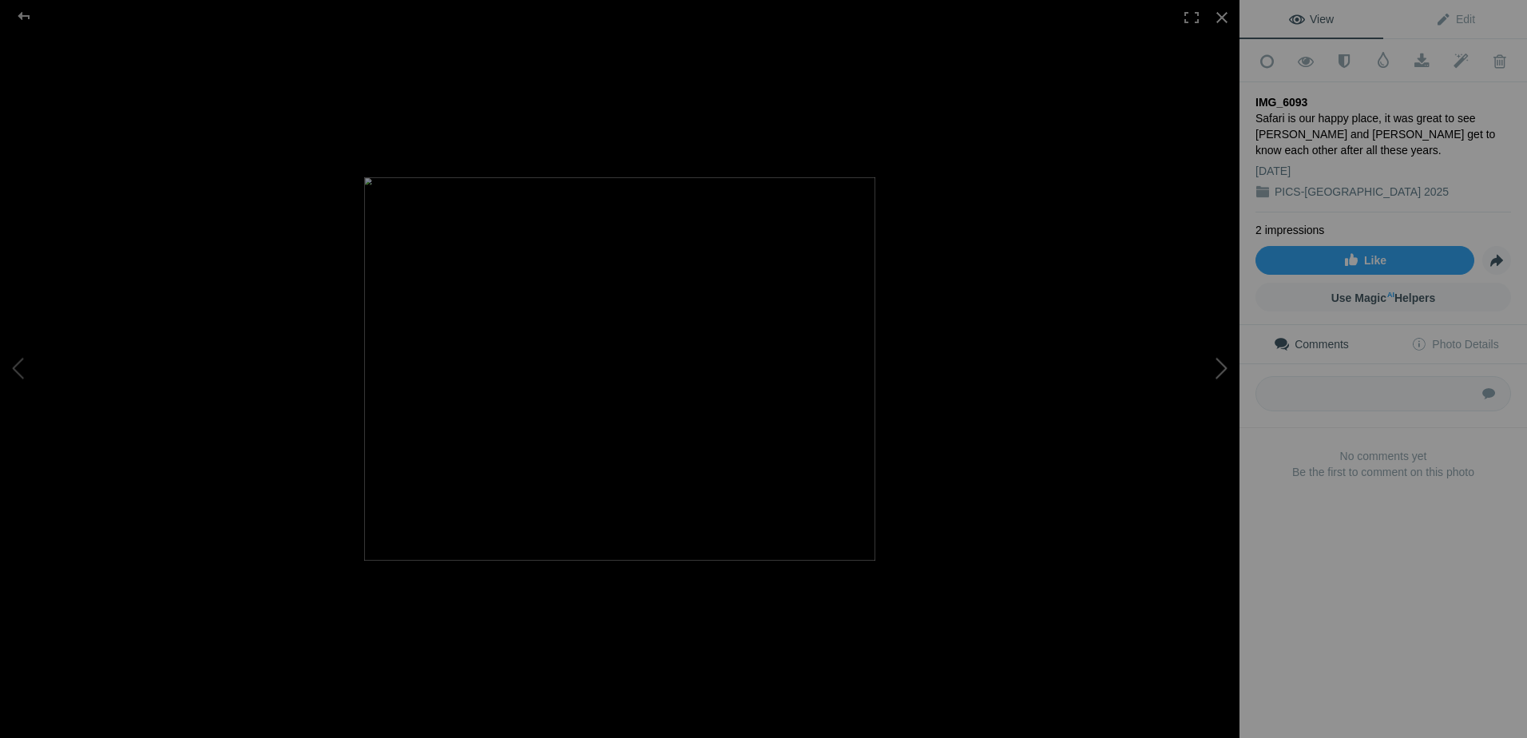
click at [1218, 366] on button at bounding box center [1180, 369] width 120 height 266
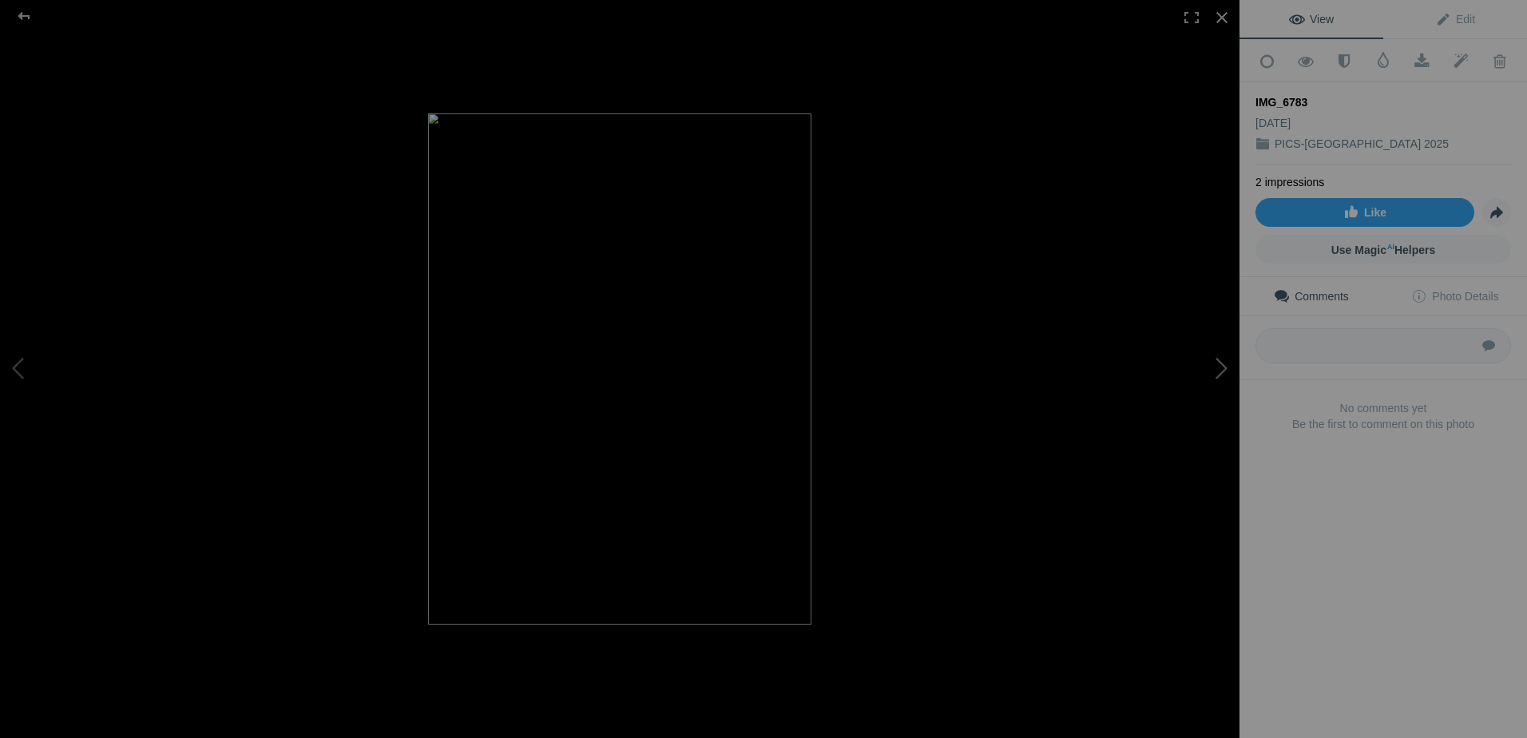
click at [1218, 366] on button at bounding box center [1180, 369] width 120 height 266
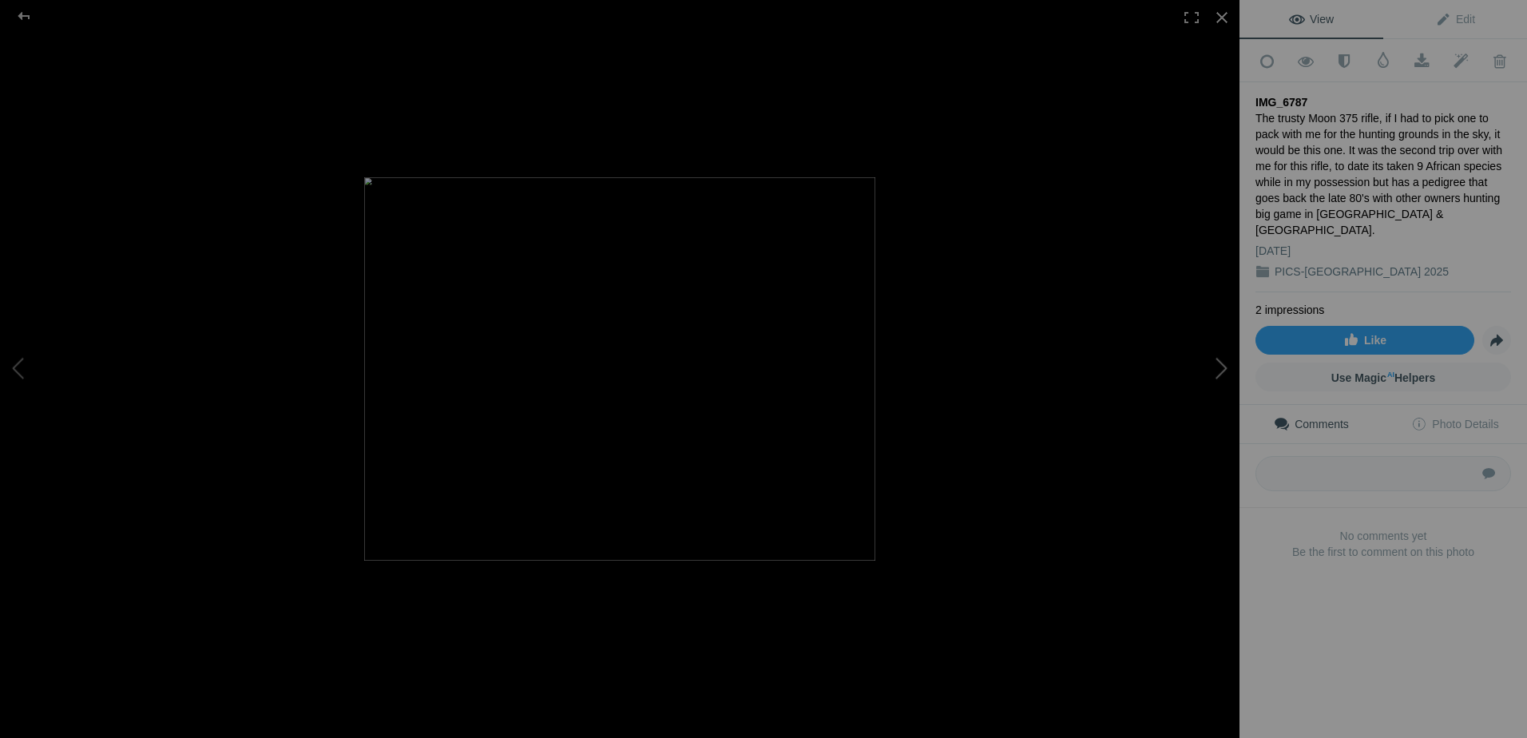
click at [1218, 366] on button at bounding box center [1180, 369] width 120 height 266
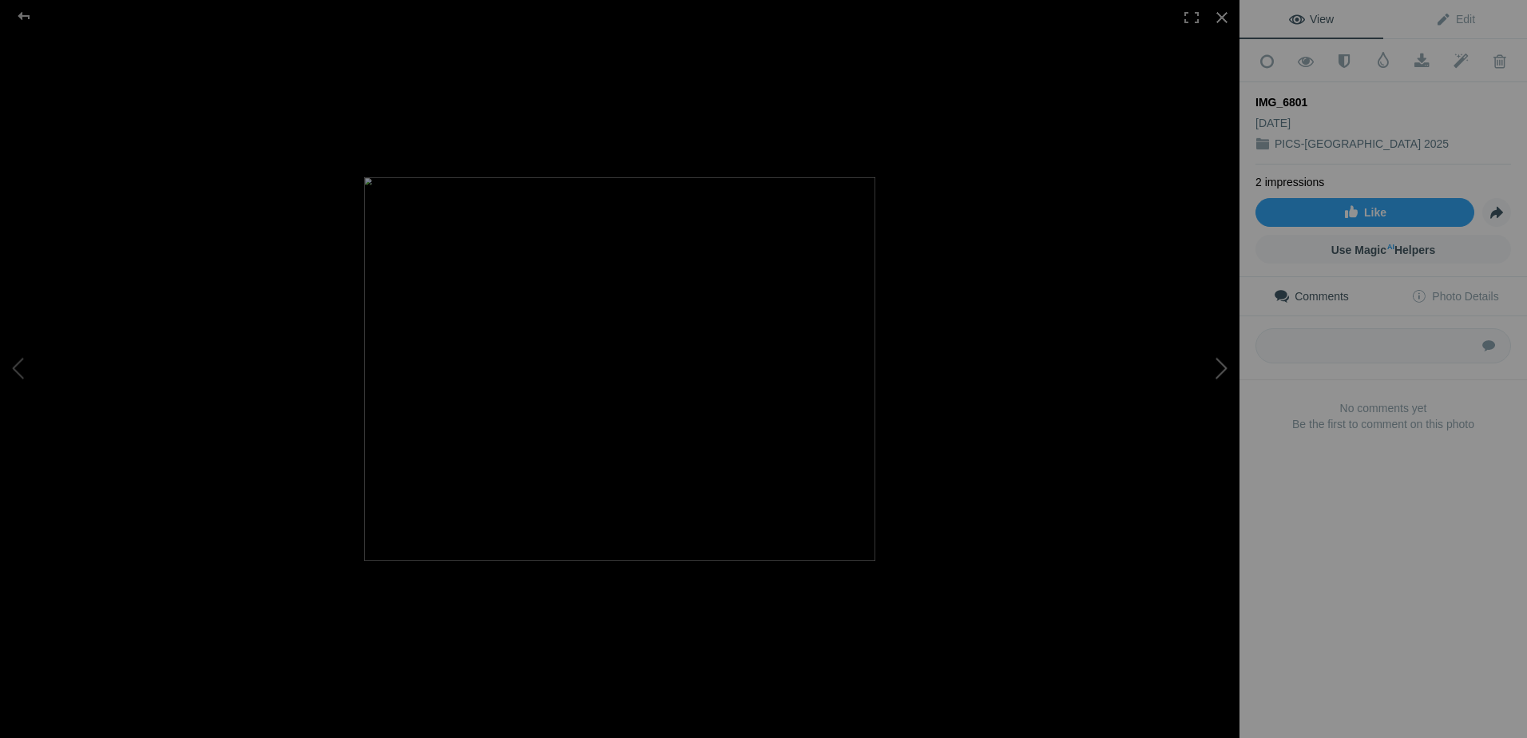
click at [1218, 366] on button at bounding box center [1180, 369] width 120 height 266
click at [1219, 365] on button at bounding box center [1180, 369] width 120 height 266
click at [1221, 363] on button at bounding box center [1180, 369] width 120 height 266
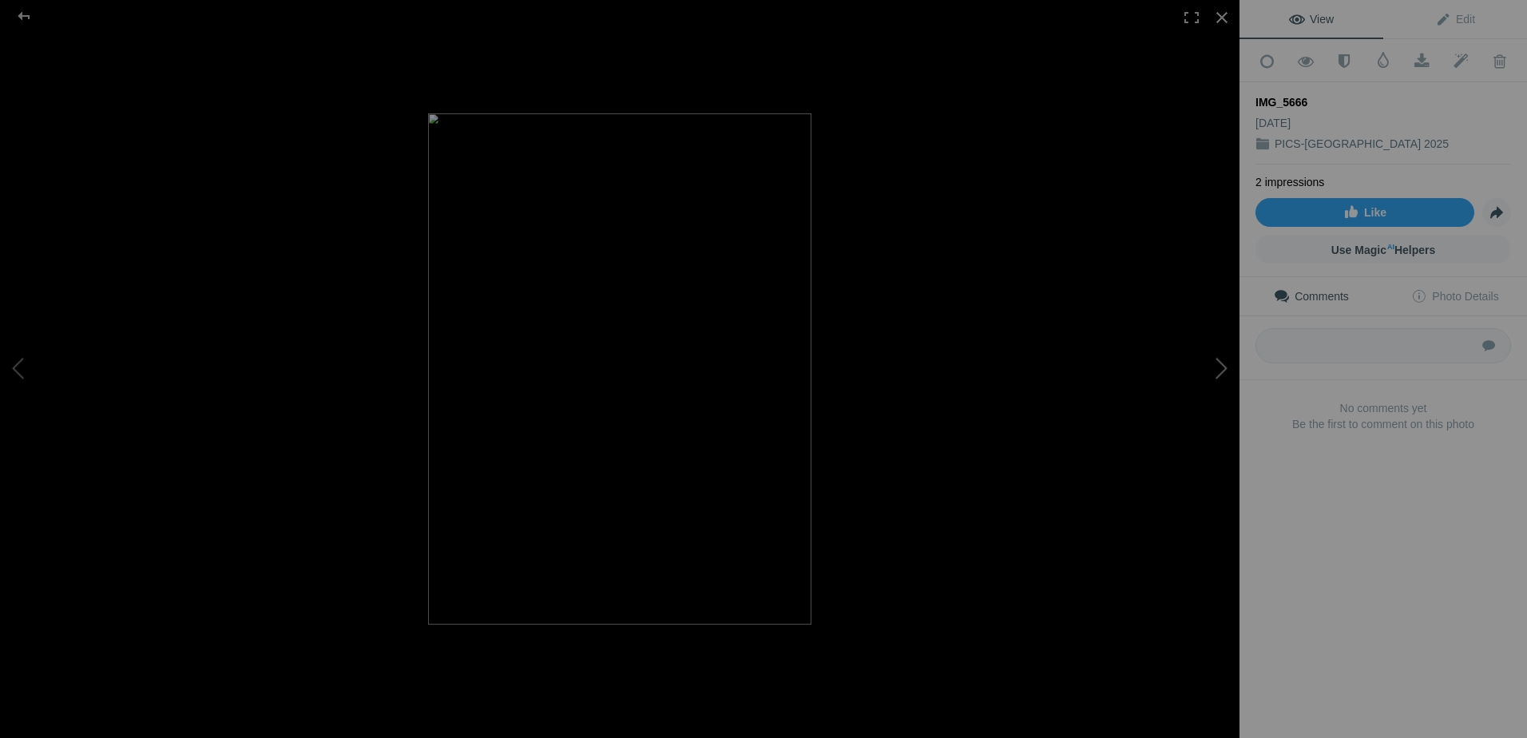
click at [1221, 363] on button at bounding box center [1180, 369] width 120 height 266
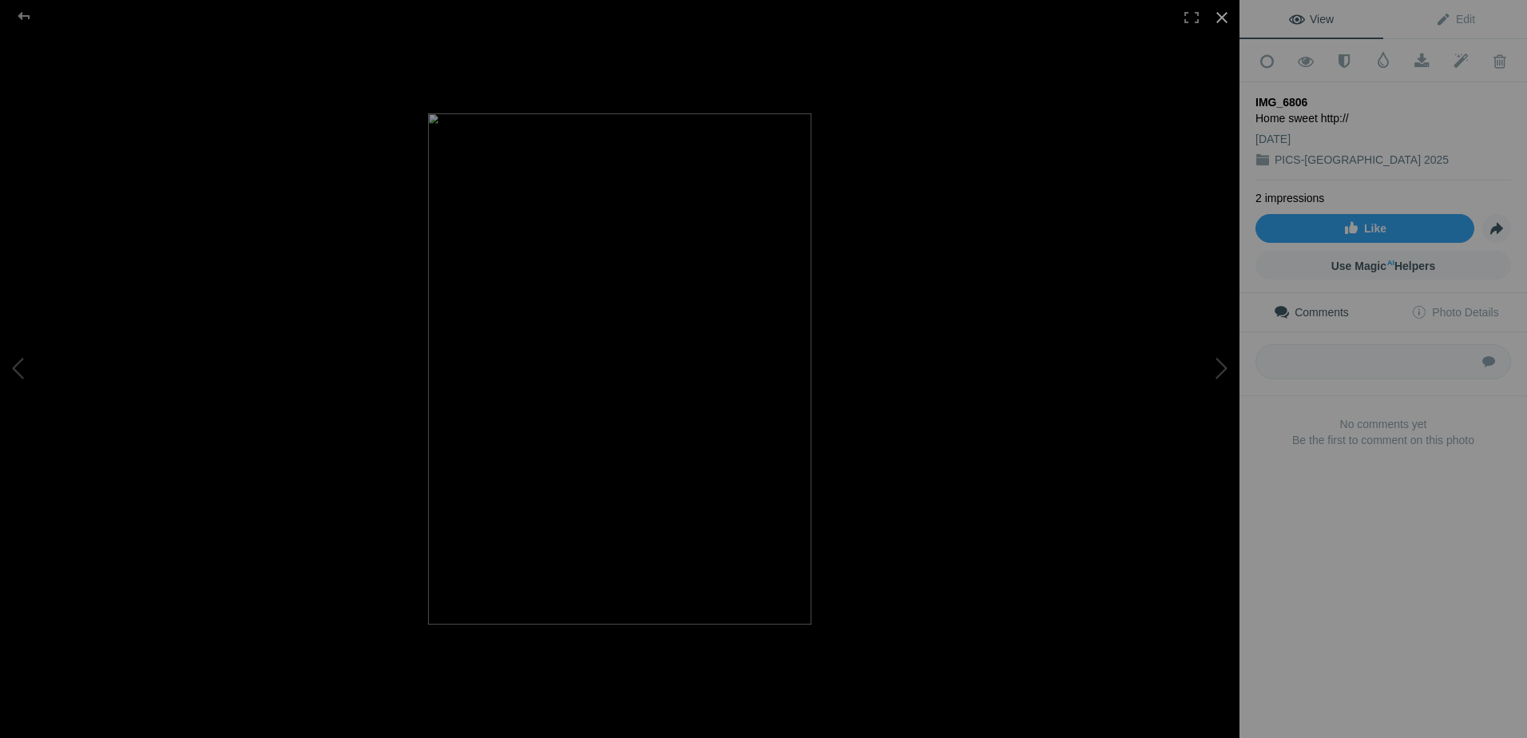
click at [1221, 19] on div at bounding box center [1222, 17] width 35 height 35
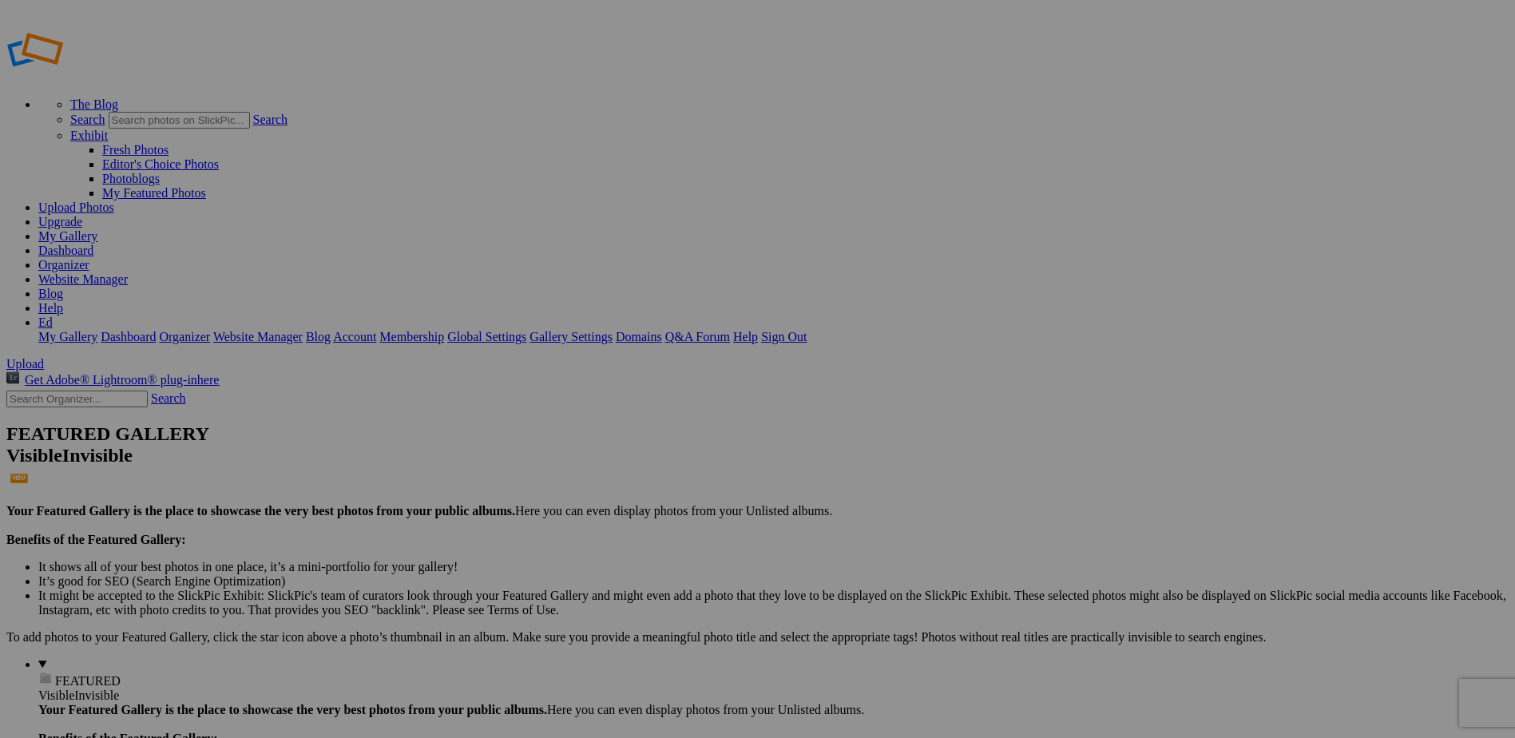
scroll to position [0, 0]
